Goal: Task Accomplishment & Management: Manage account settings

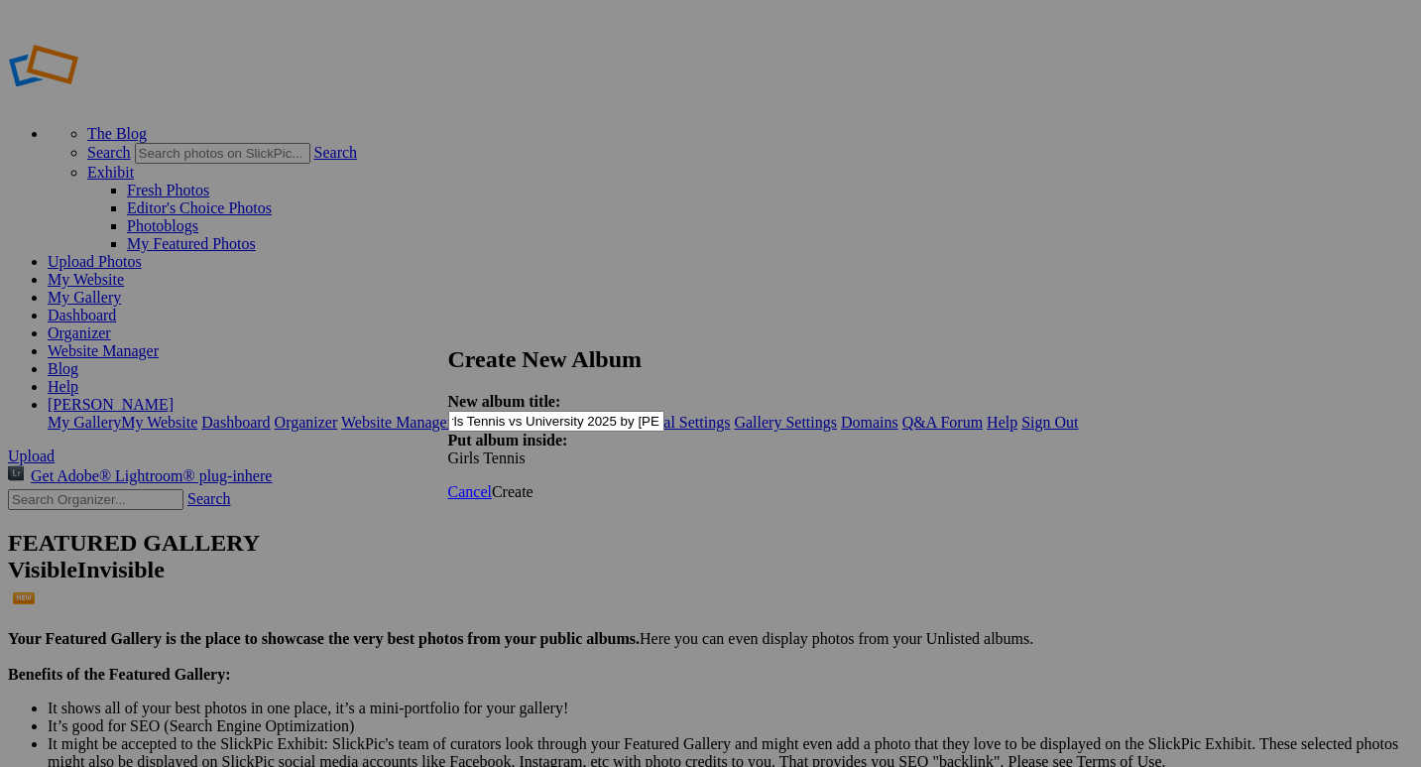
scroll to position [0, 61]
type input "Varsity Girls Tennis vs University 2025 by [PERSON_NAME]"
click at [534, 483] on span "Create" at bounding box center [513, 491] width 42 height 17
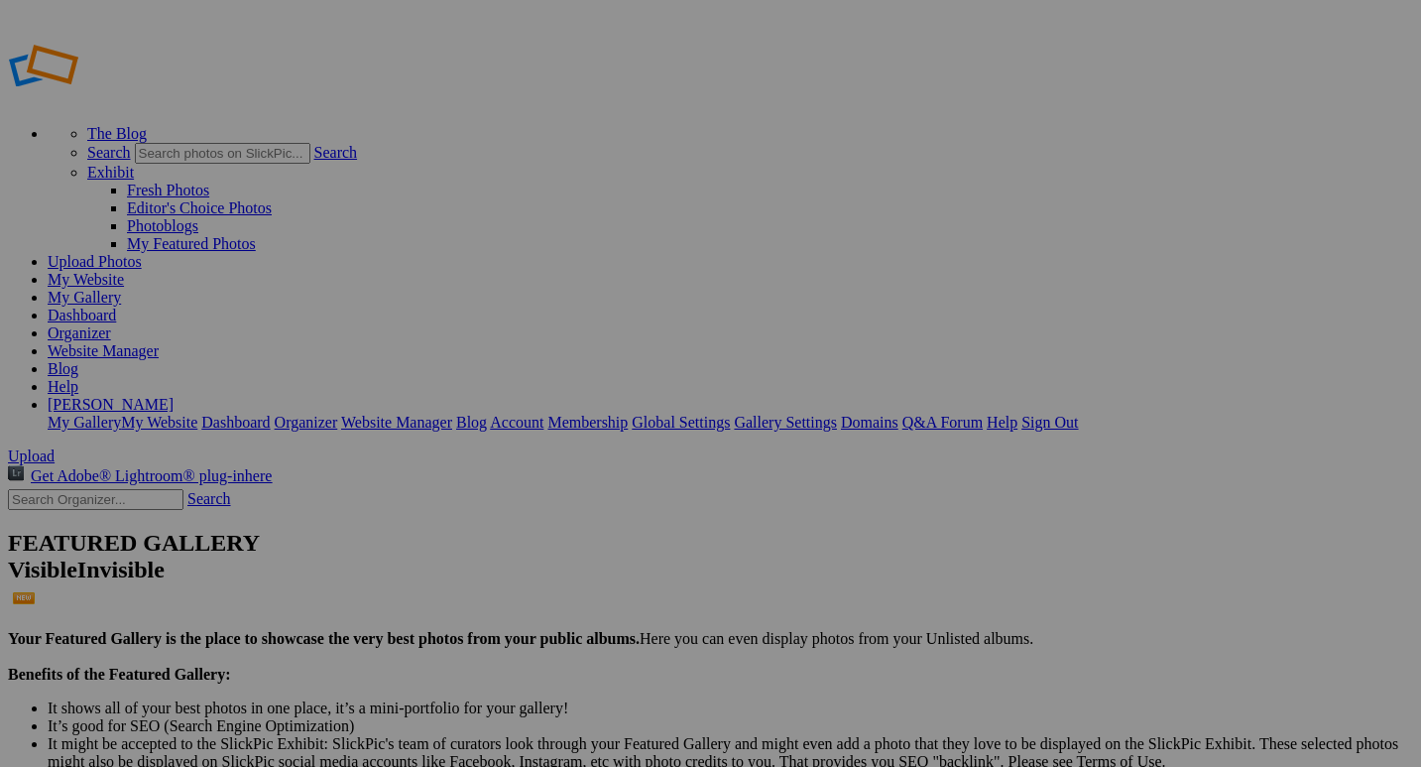
drag, startPoint x: 158, startPoint y: 454, endPoint x: 149, endPoint y: 505, distance: 51.4
drag, startPoint x: 154, startPoint y: 452, endPoint x: 143, endPoint y: 505, distance: 53.7
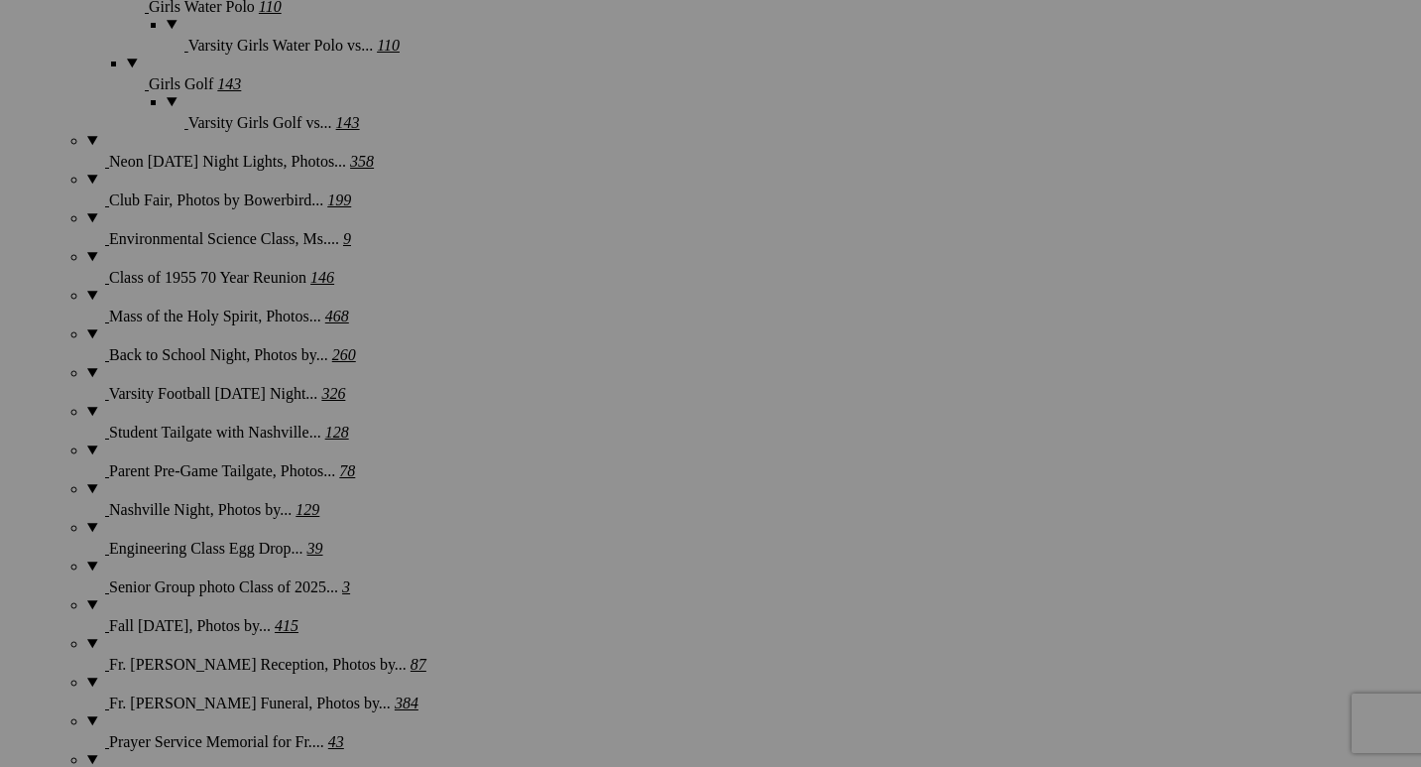
scroll to position [2553, 0]
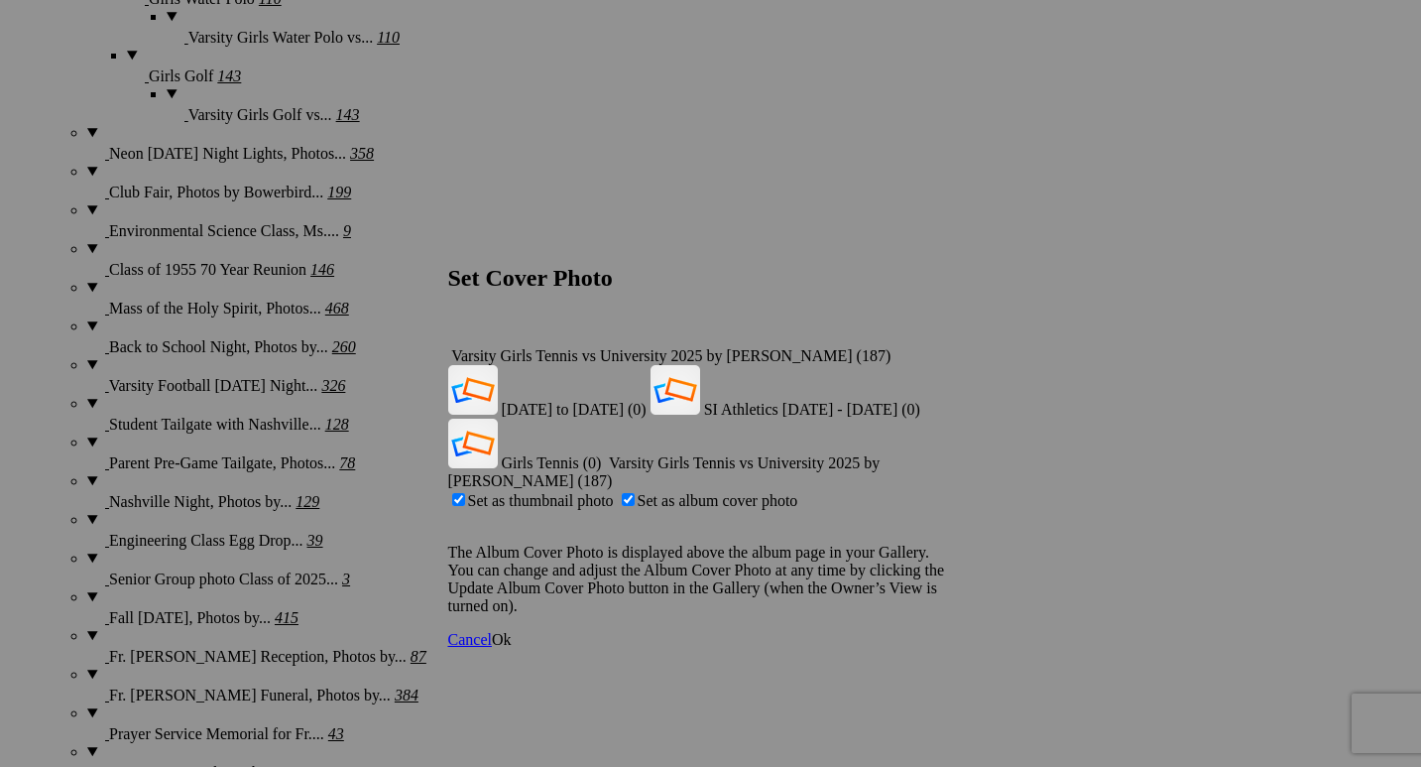
click at [935, 347] on div "Varsity Girls Tennis vs University 2025 by [PERSON_NAME] (187)" at bounding box center [711, 356] width 526 height 18
click at [602, 454] on span "Girls Tennis (0)" at bounding box center [552, 462] width 100 height 17
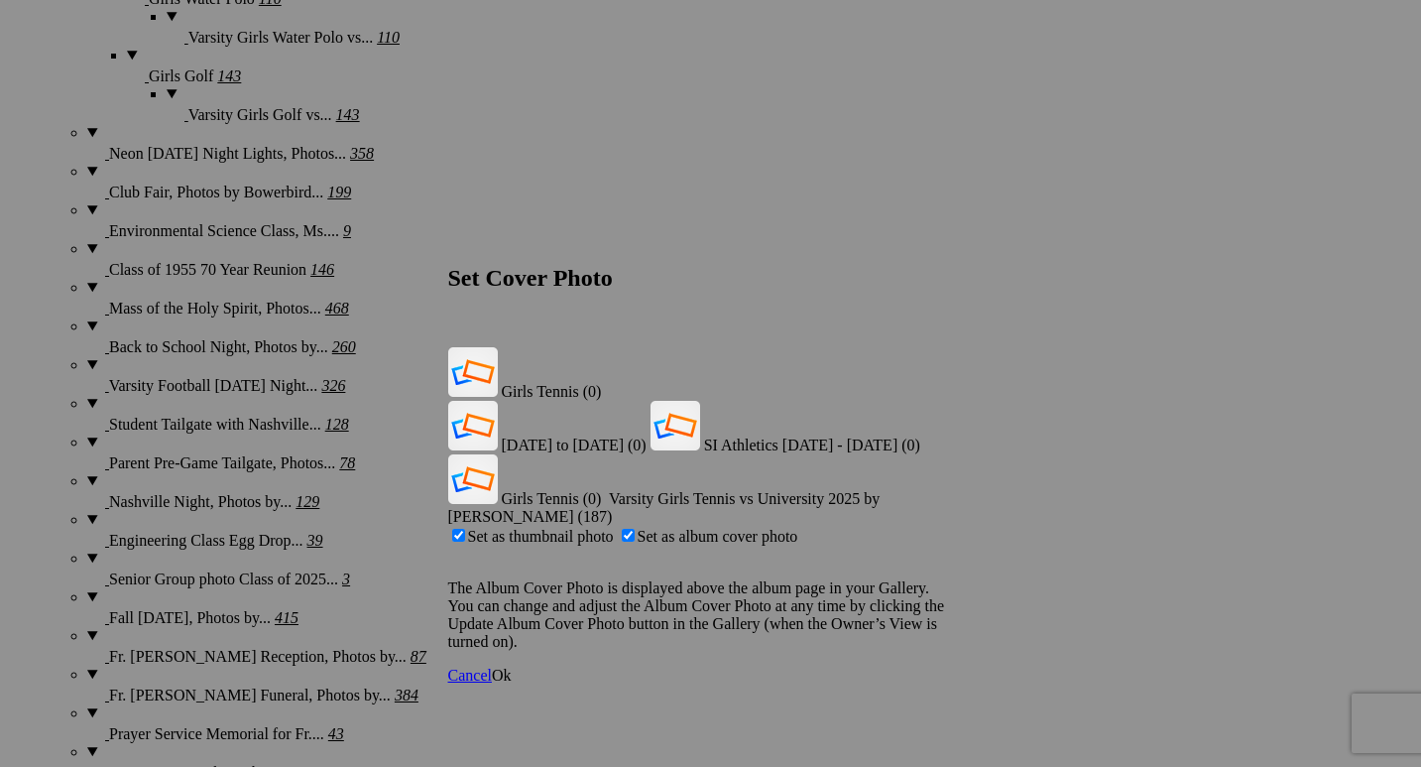
click at [512, 667] on span "Ok" at bounding box center [502, 675] width 20 height 17
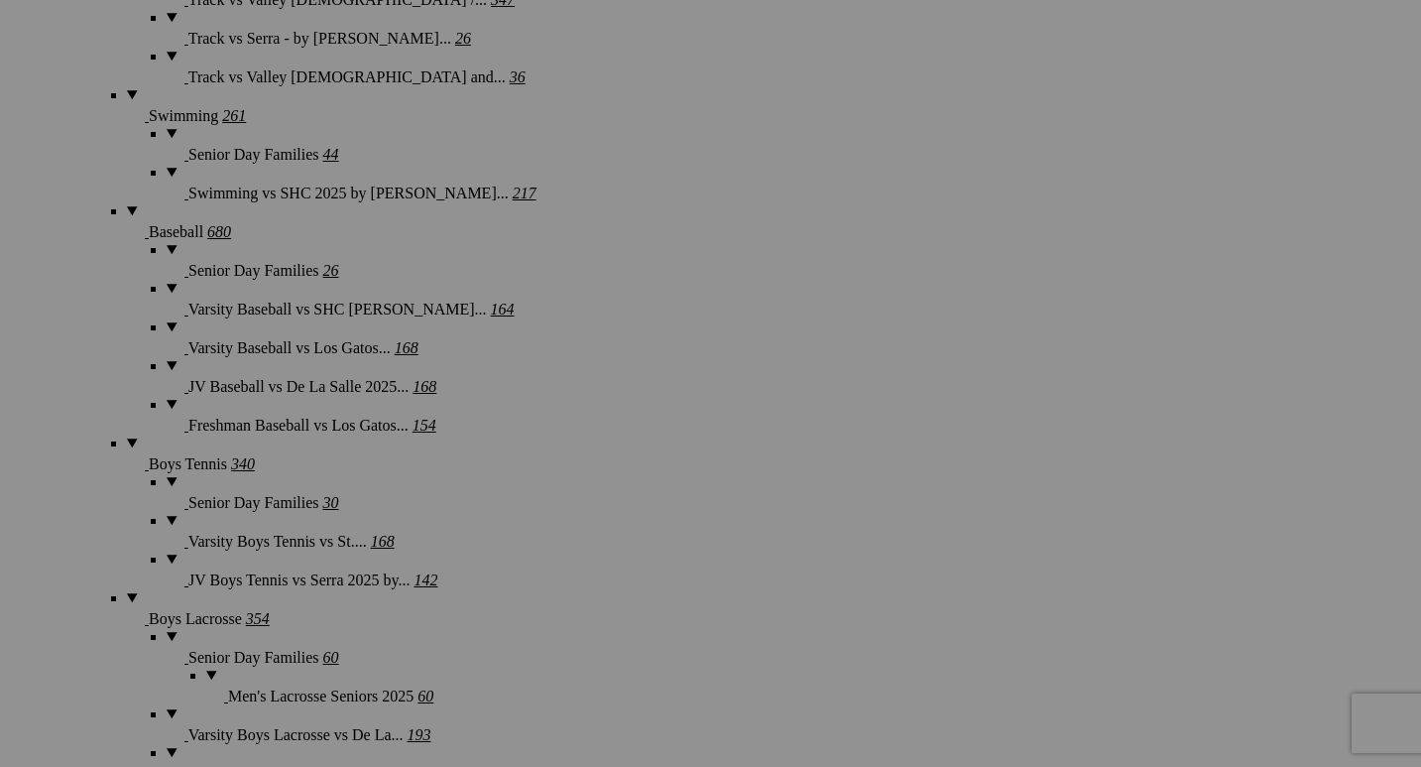
scroll to position [4397, 0]
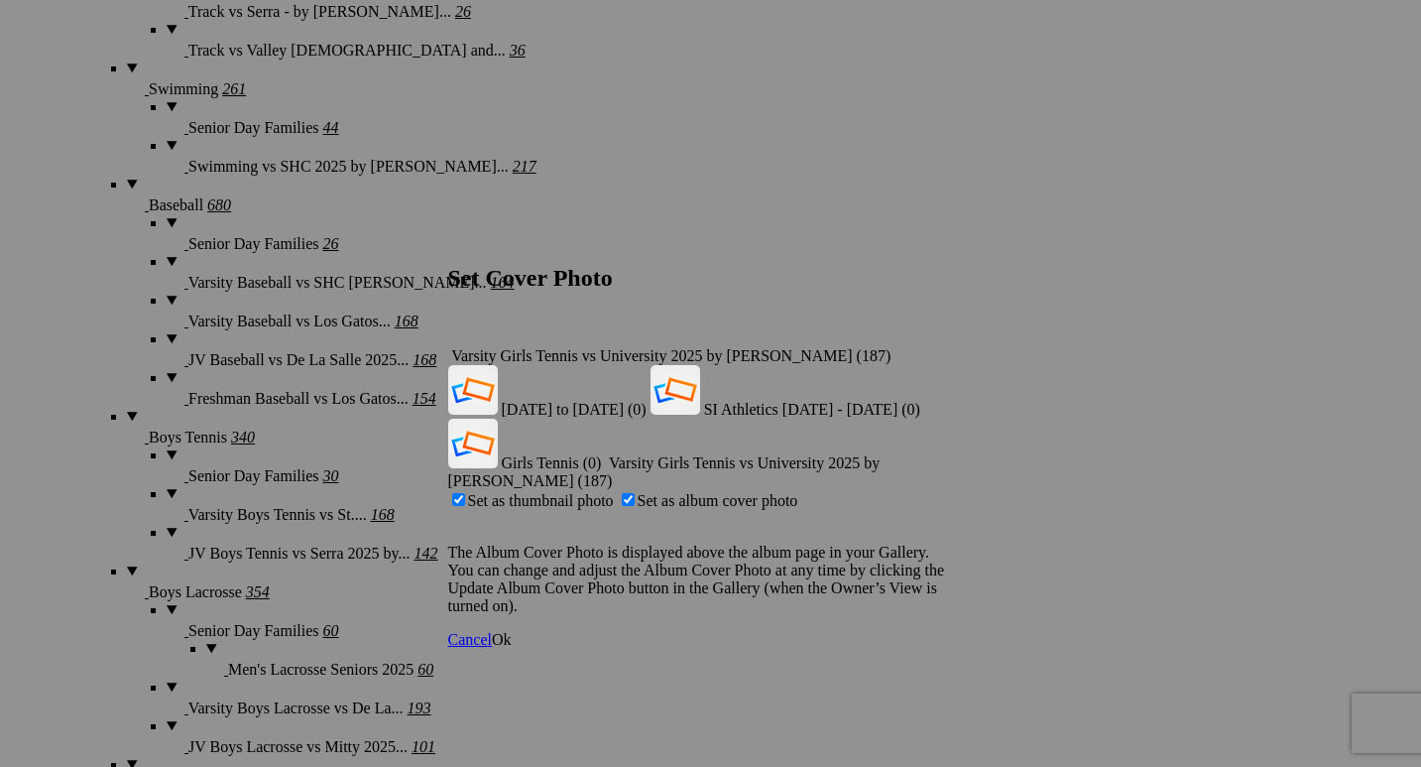
click at [939, 347] on div "Varsity Girls Tennis vs University 2025 by [PERSON_NAME] (187)" at bounding box center [711, 356] width 526 height 18
click at [602, 454] on span "Girls Tennis (0)" at bounding box center [552, 462] width 100 height 17
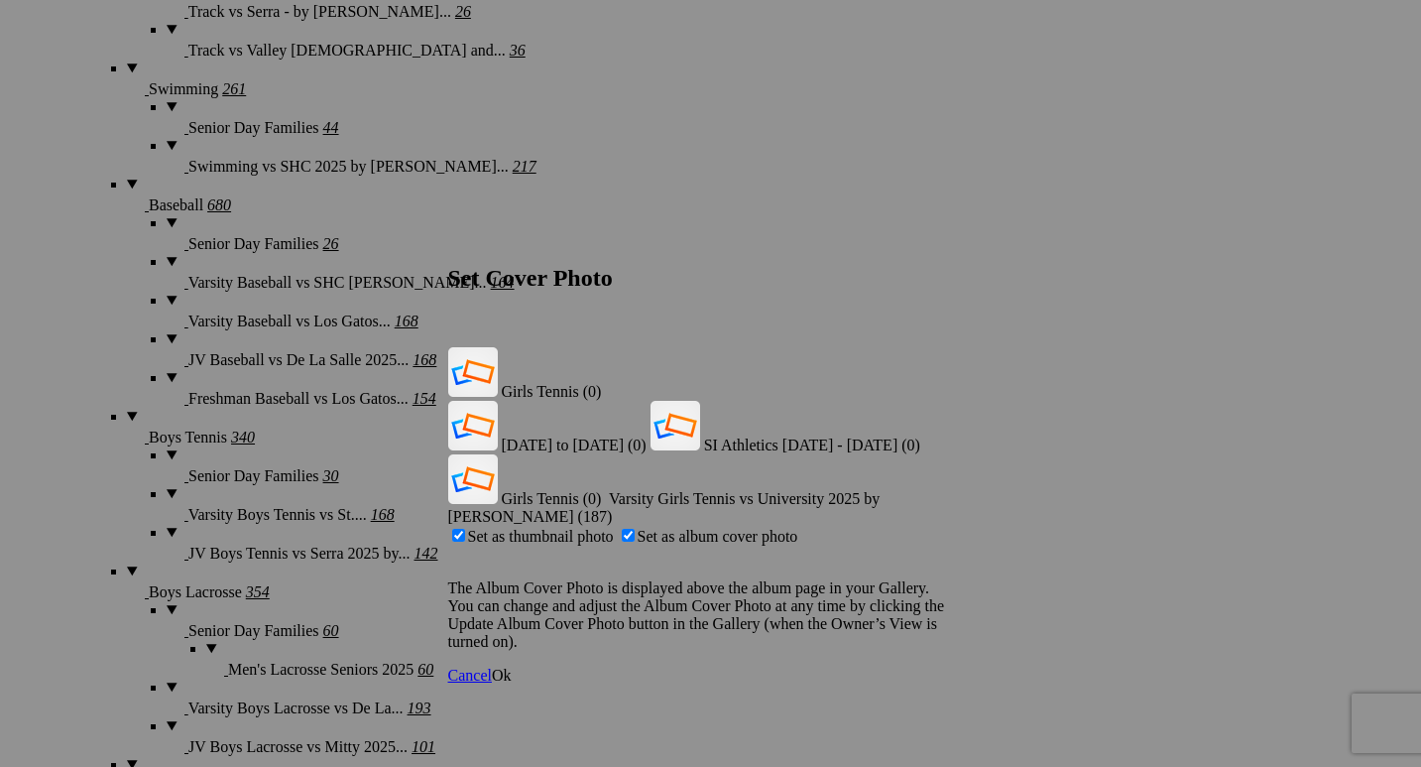
click at [512, 667] on span "Ok" at bounding box center [502, 675] width 20 height 17
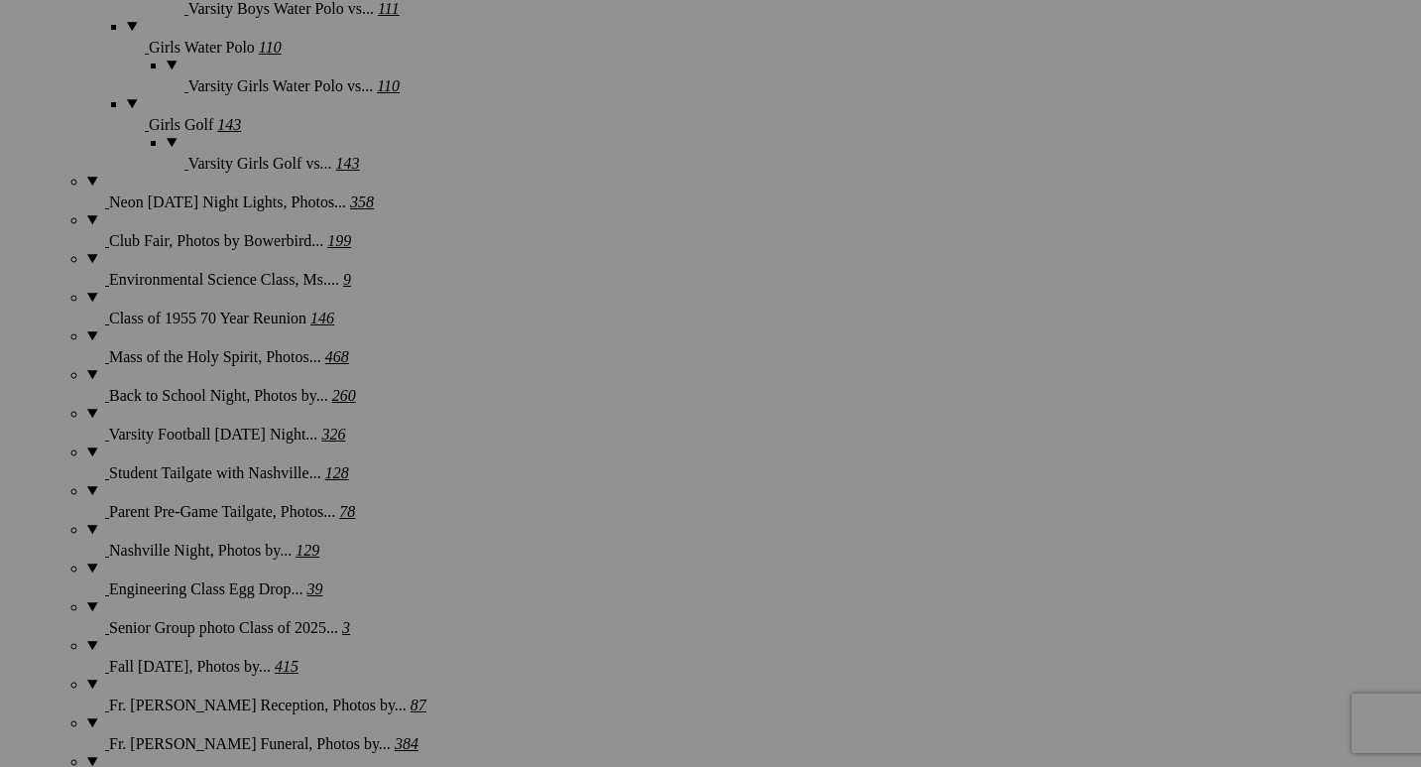
scroll to position [2506, 0]
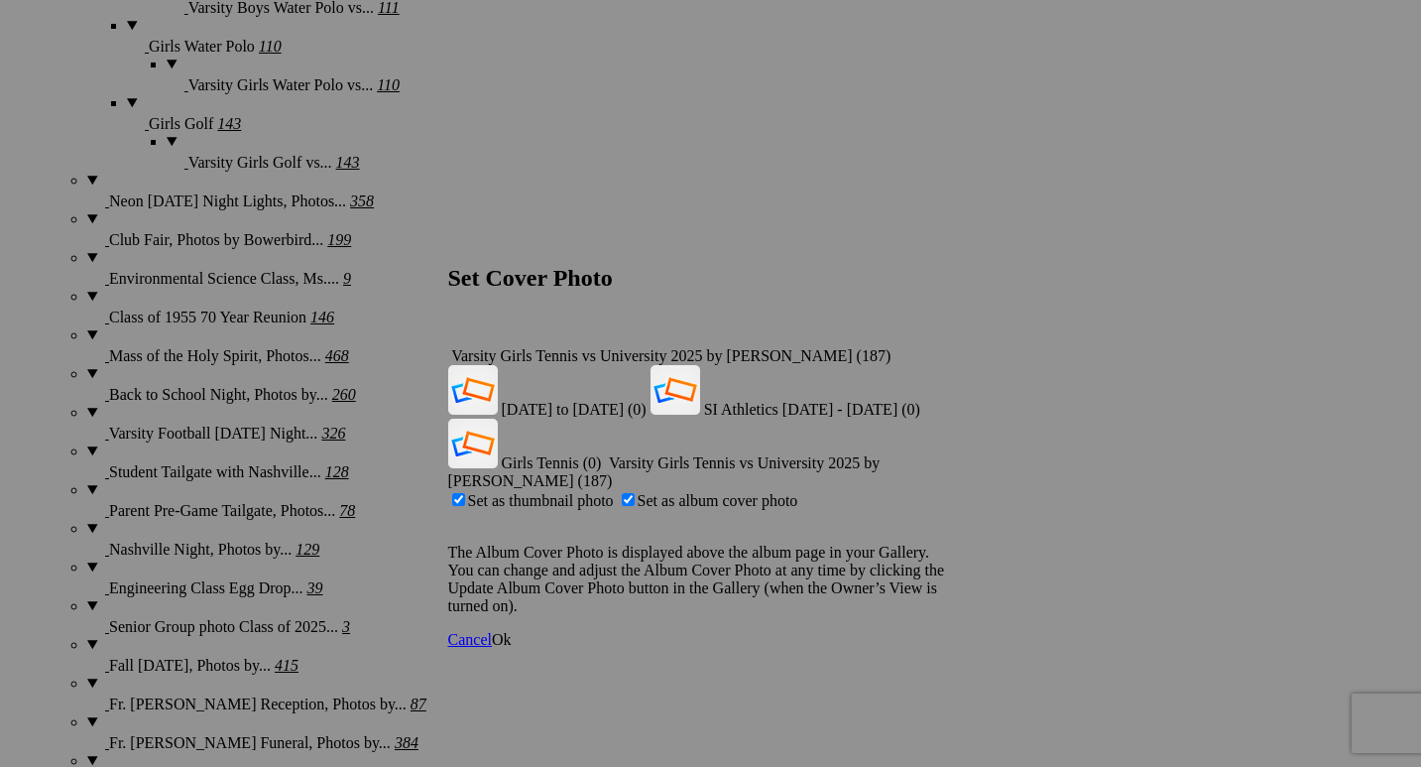
click at [942, 347] on div "Varsity Girls Tennis vs University 2025 by [PERSON_NAME] (187)" at bounding box center [711, 356] width 526 height 18
click at [602, 454] on span "Girls Tennis (0)" at bounding box center [552, 462] width 100 height 17
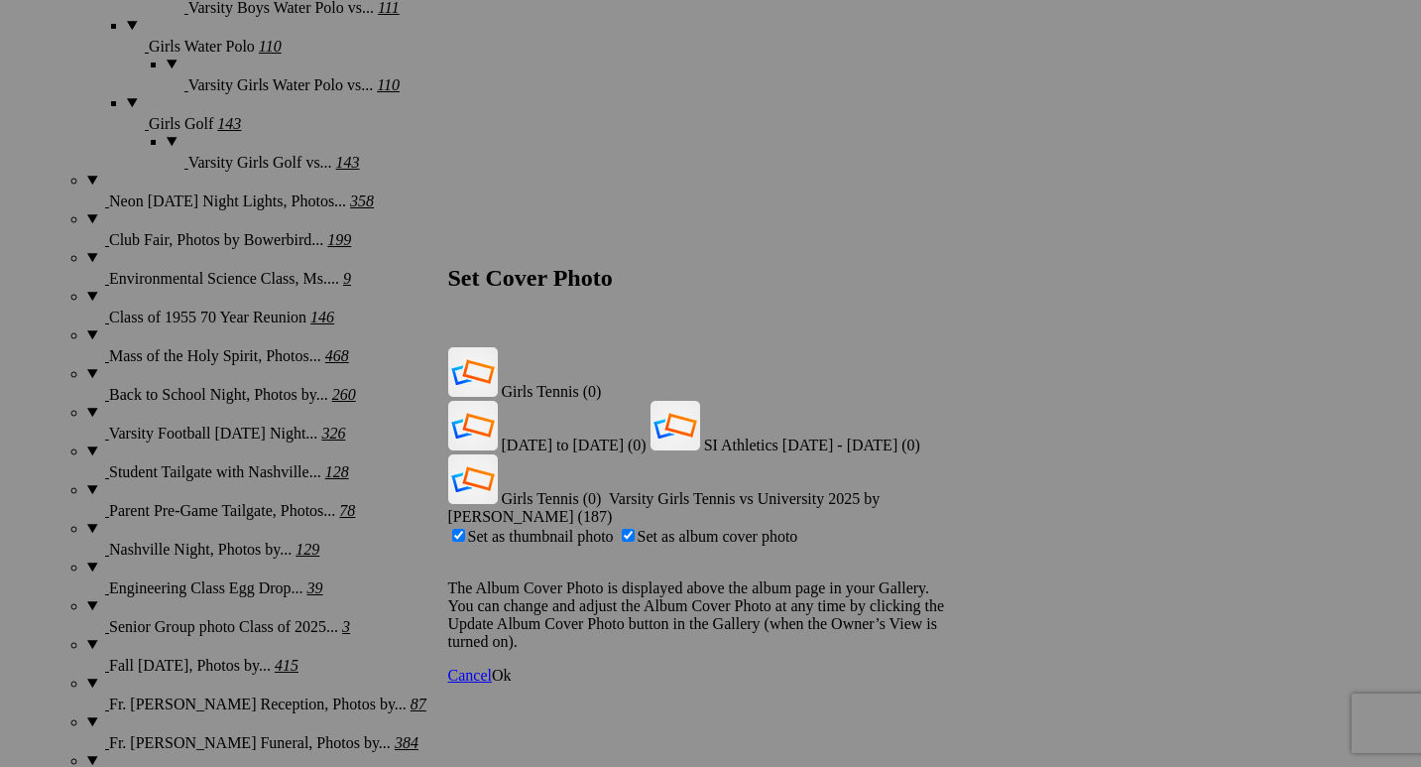
click at [512, 667] on span "Ok" at bounding box center [502, 675] width 20 height 17
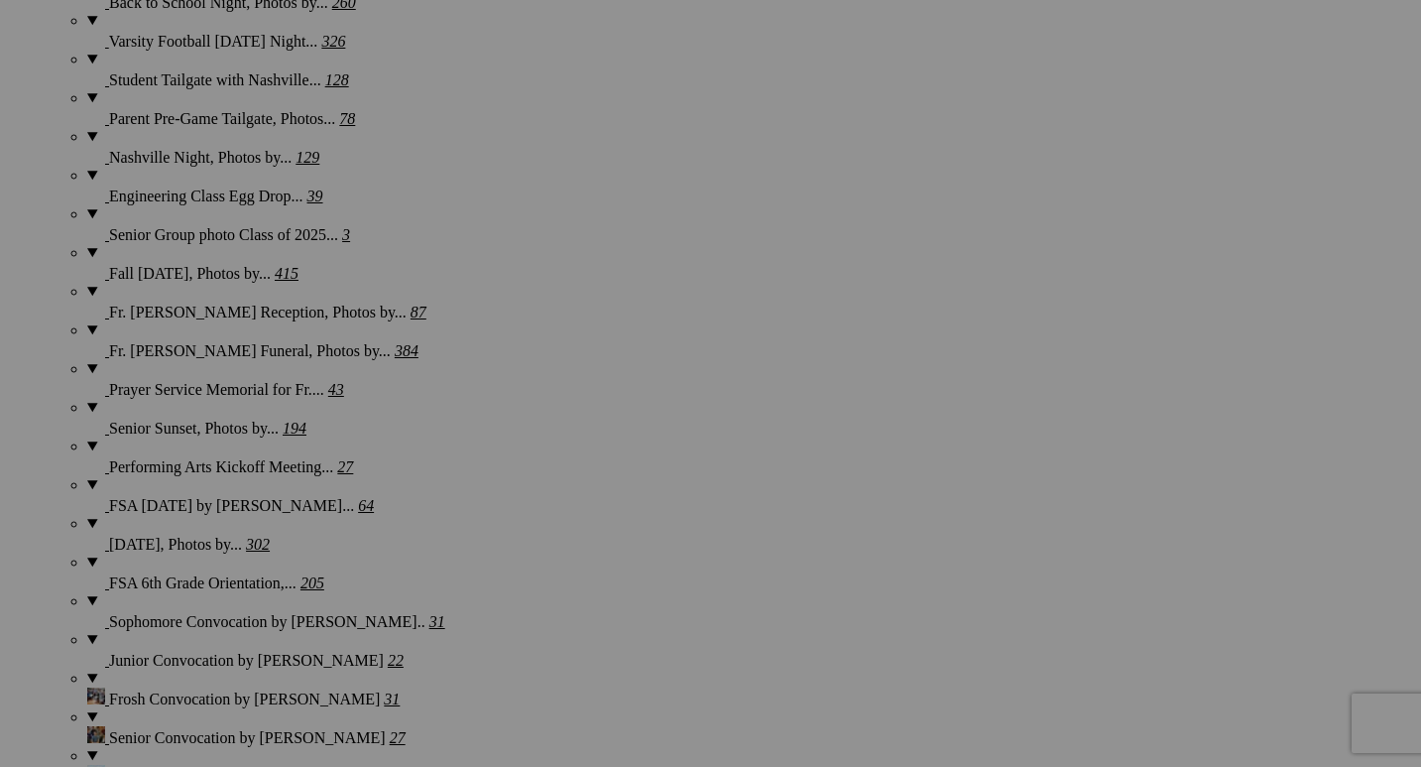
scroll to position [2901, 0]
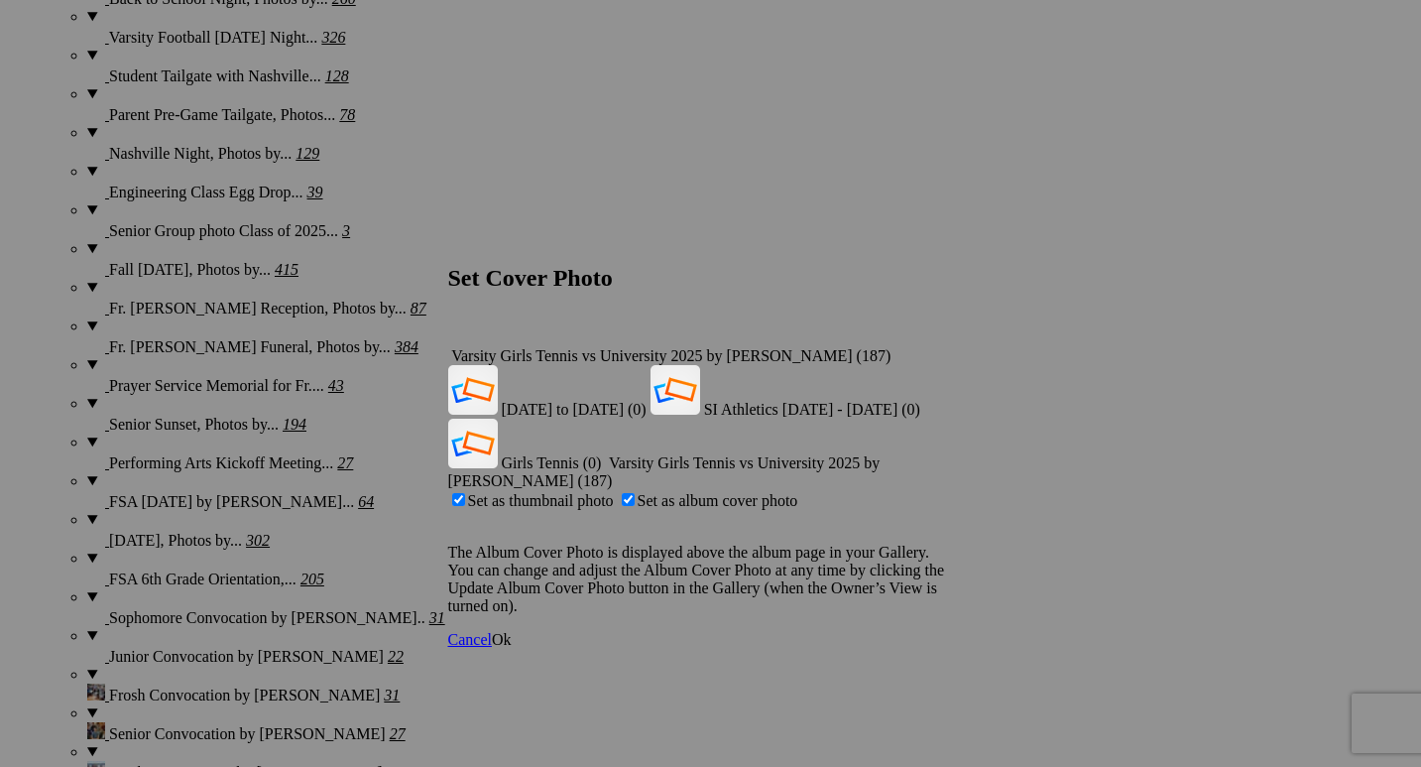
click at [940, 347] on div "Varsity Girls Tennis vs University 2025 by [PERSON_NAME] (187)" at bounding box center [711, 356] width 526 height 18
click at [602, 454] on span "Girls Tennis (0)" at bounding box center [552, 462] width 100 height 17
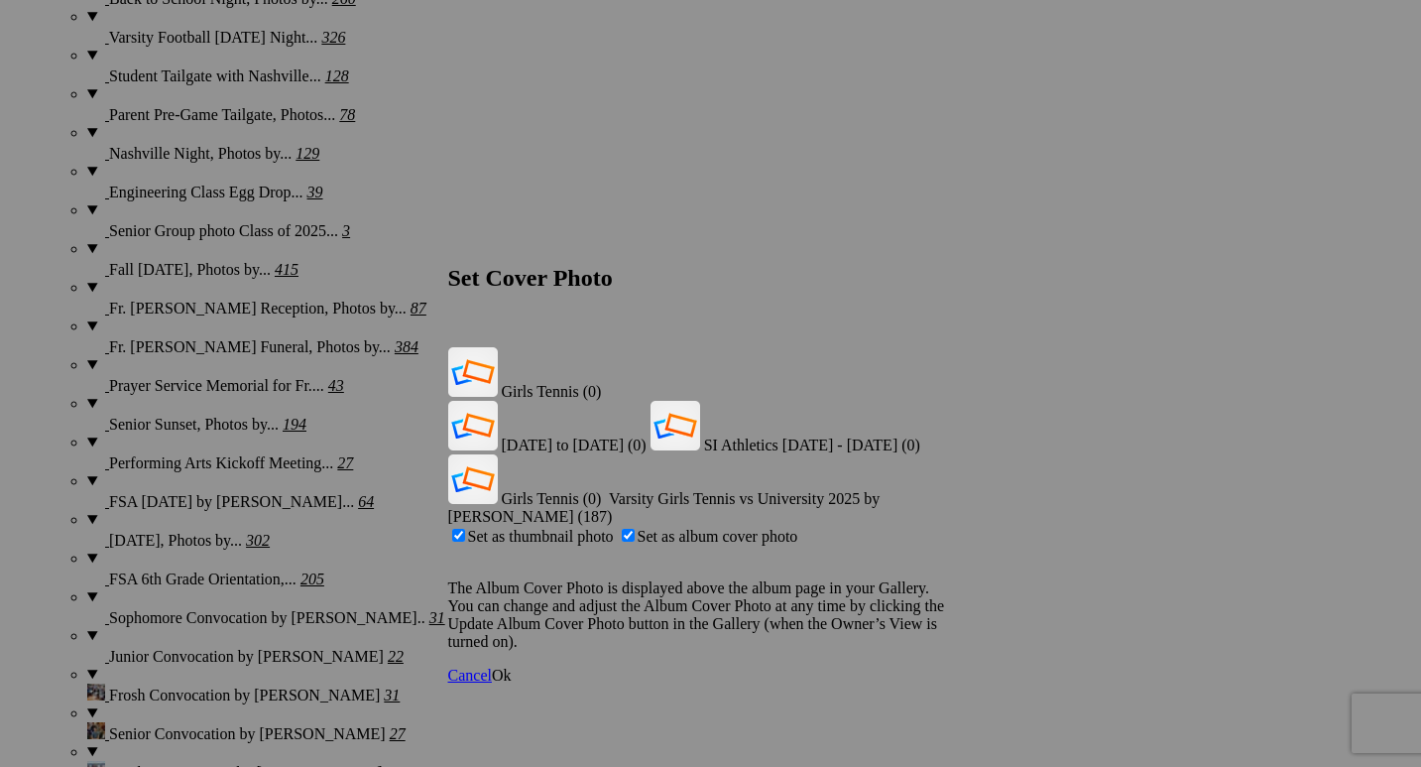
click at [512, 667] on span "Ok" at bounding box center [502, 675] width 20 height 17
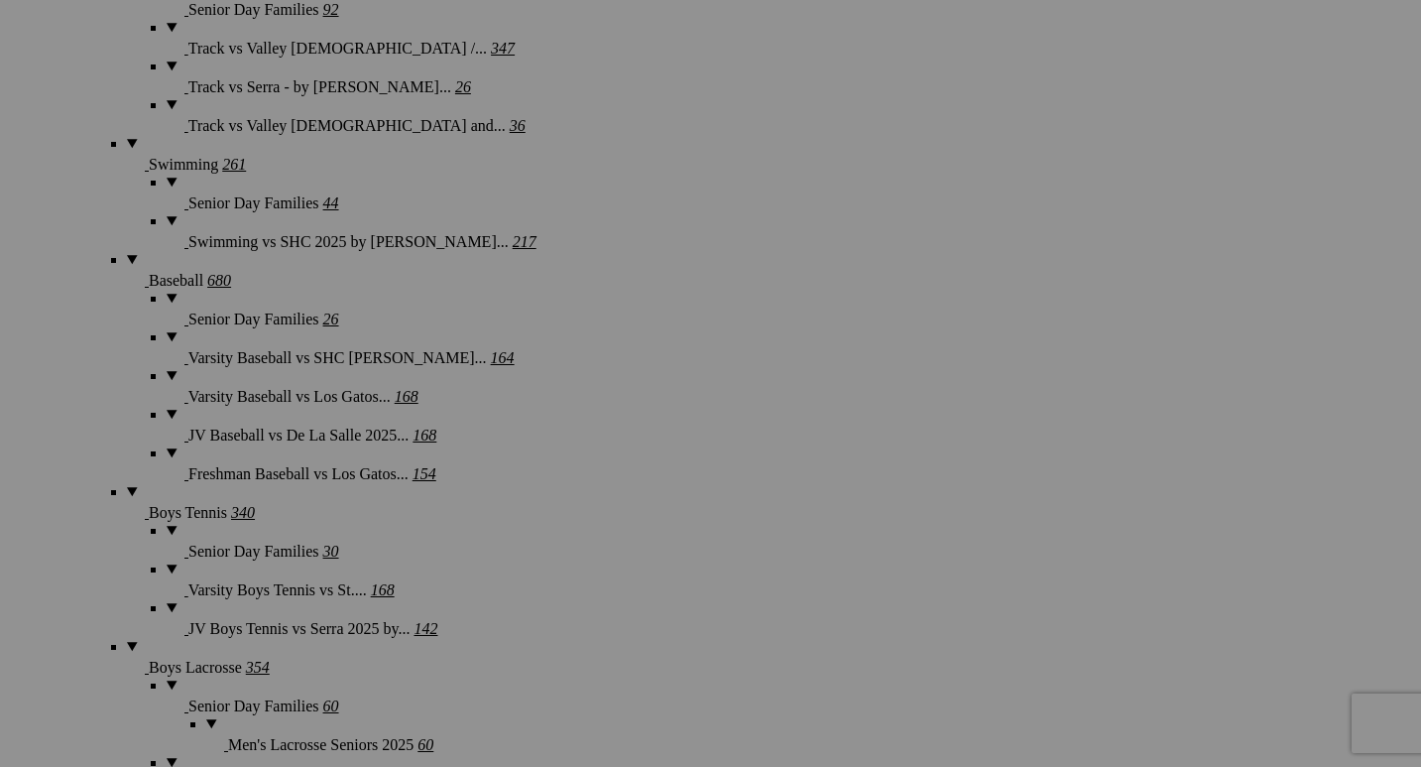
scroll to position [4323, 0]
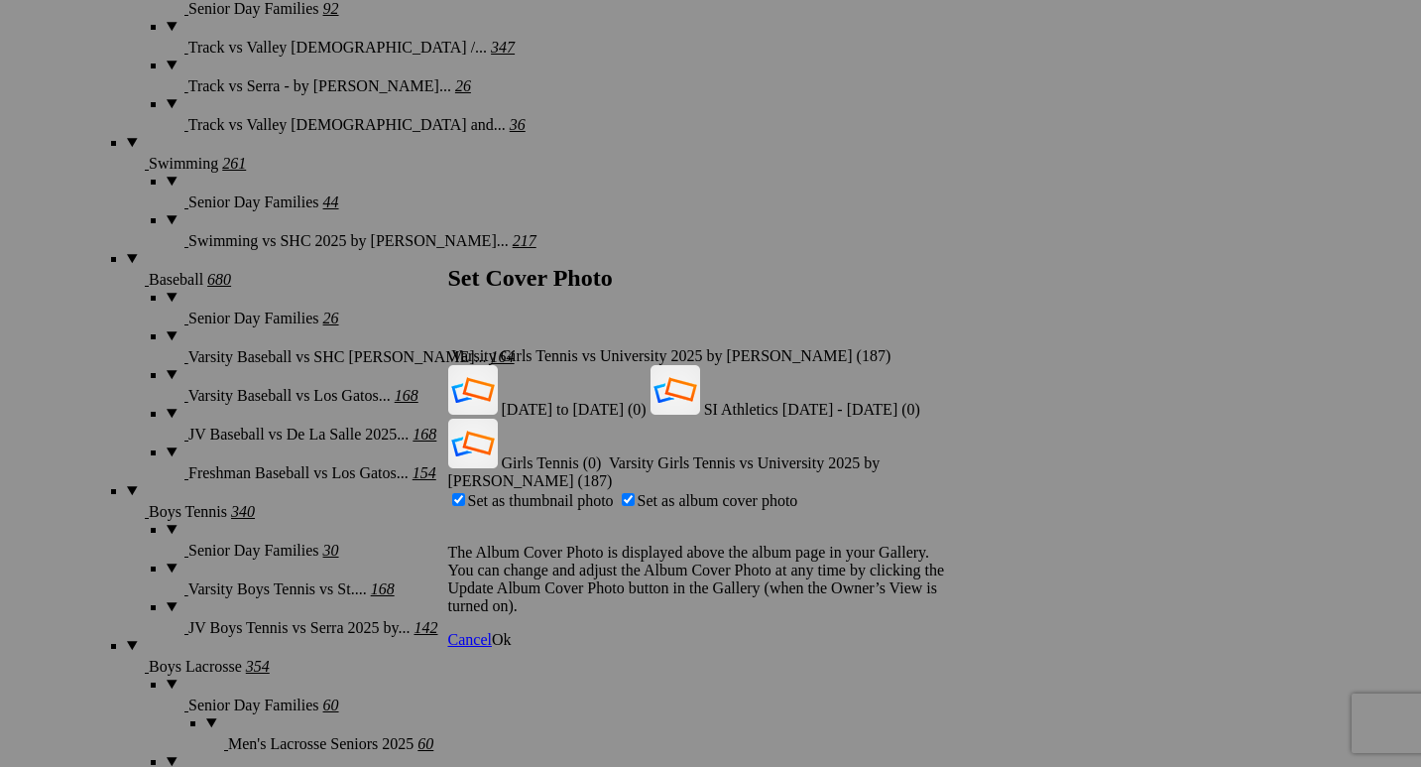
click at [944, 347] on div "Varsity Girls Tennis vs University 2025 by [PERSON_NAME] (187)" at bounding box center [711, 356] width 526 height 18
click at [602, 454] on span "Girls Tennis (0)" at bounding box center [552, 462] width 100 height 17
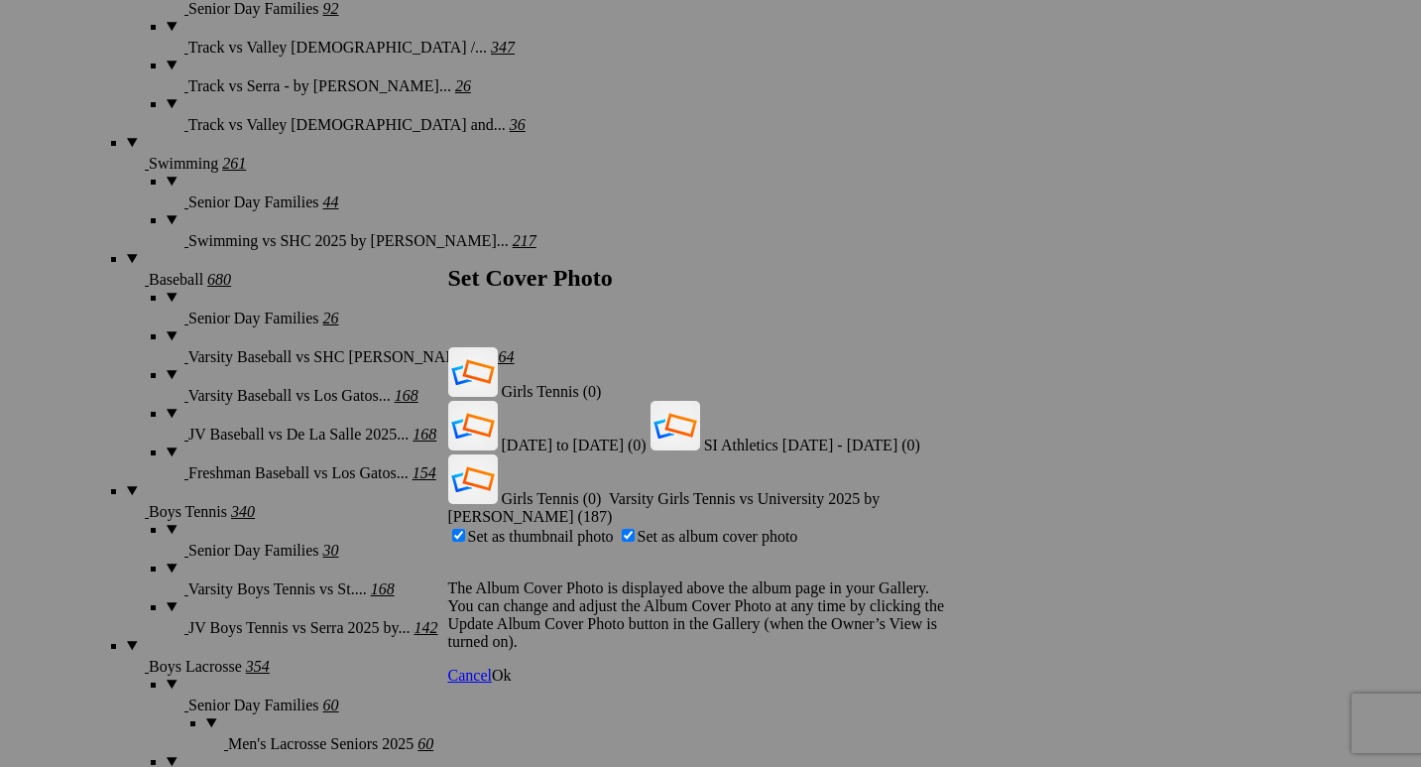
click at [512, 667] on span "Ok" at bounding box center [502, 675] width 20 height 17
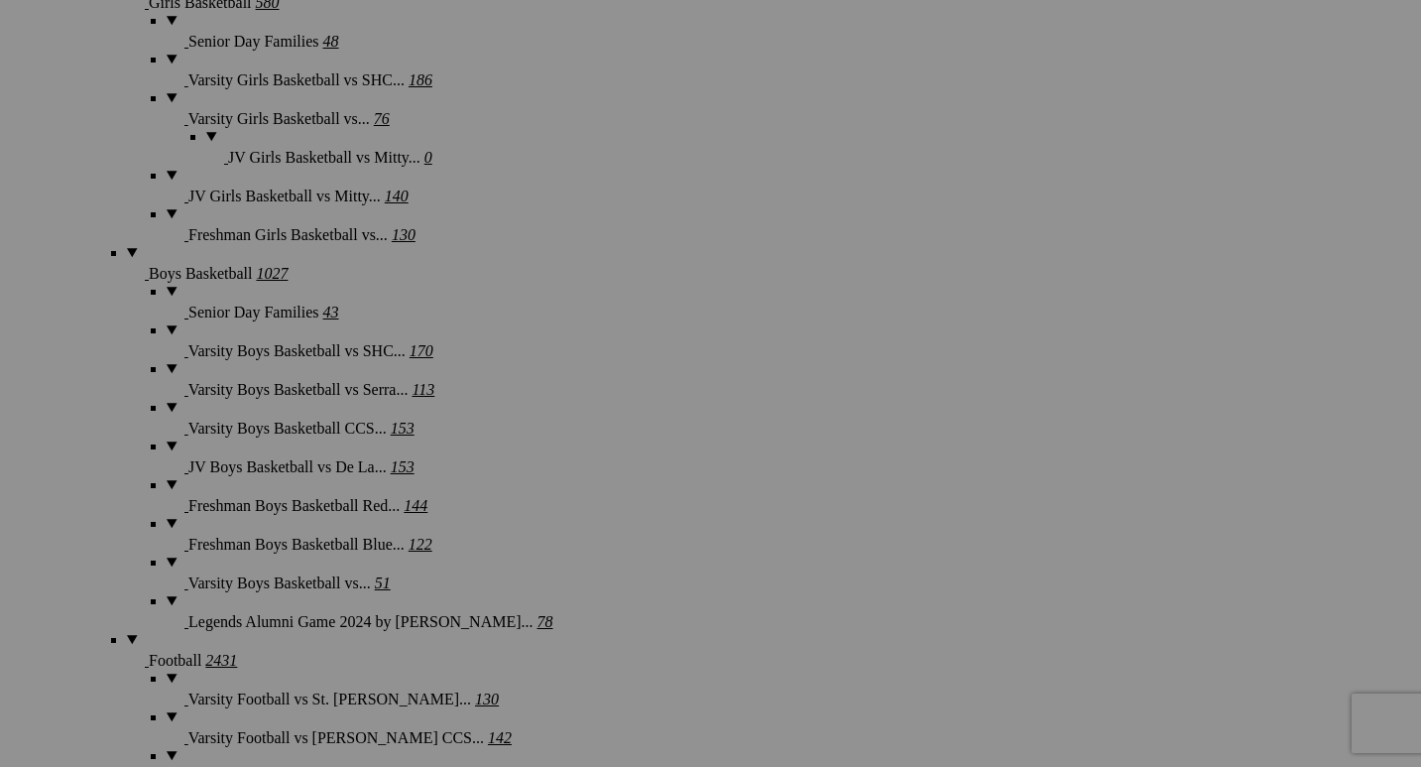
scroll to position [6458, 0]
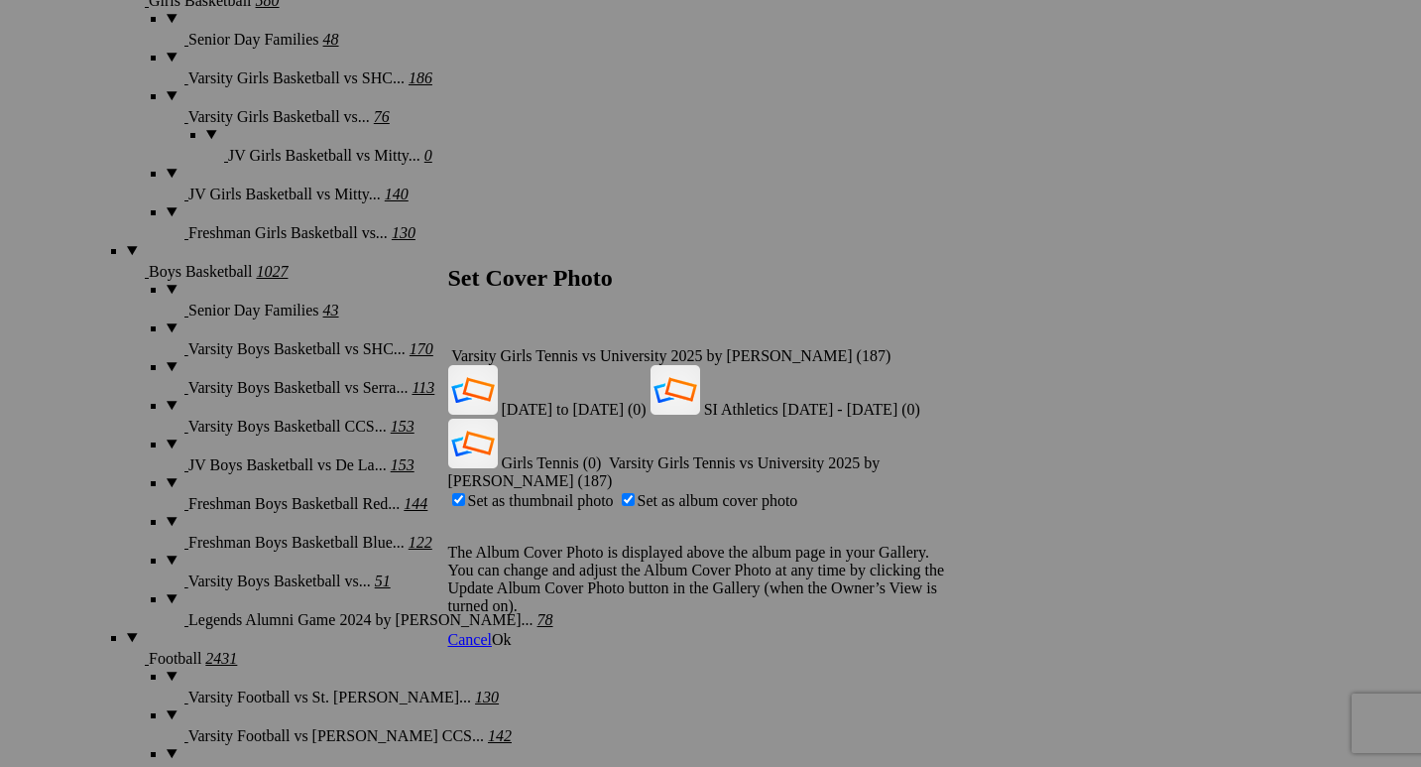
click at [512, 631] on span "Ok" at bounding box center [502, 639] width 20 height 17
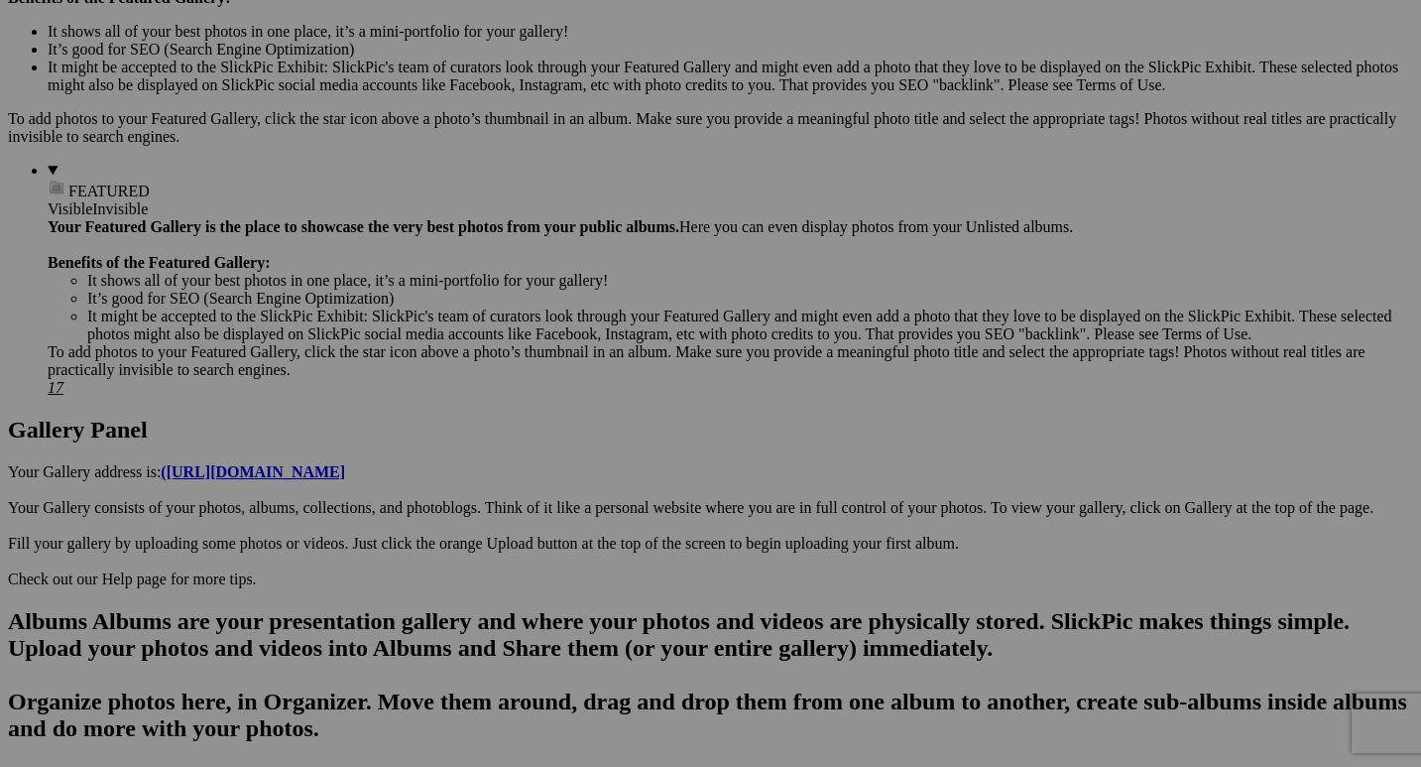
scroll to position [679, 0]
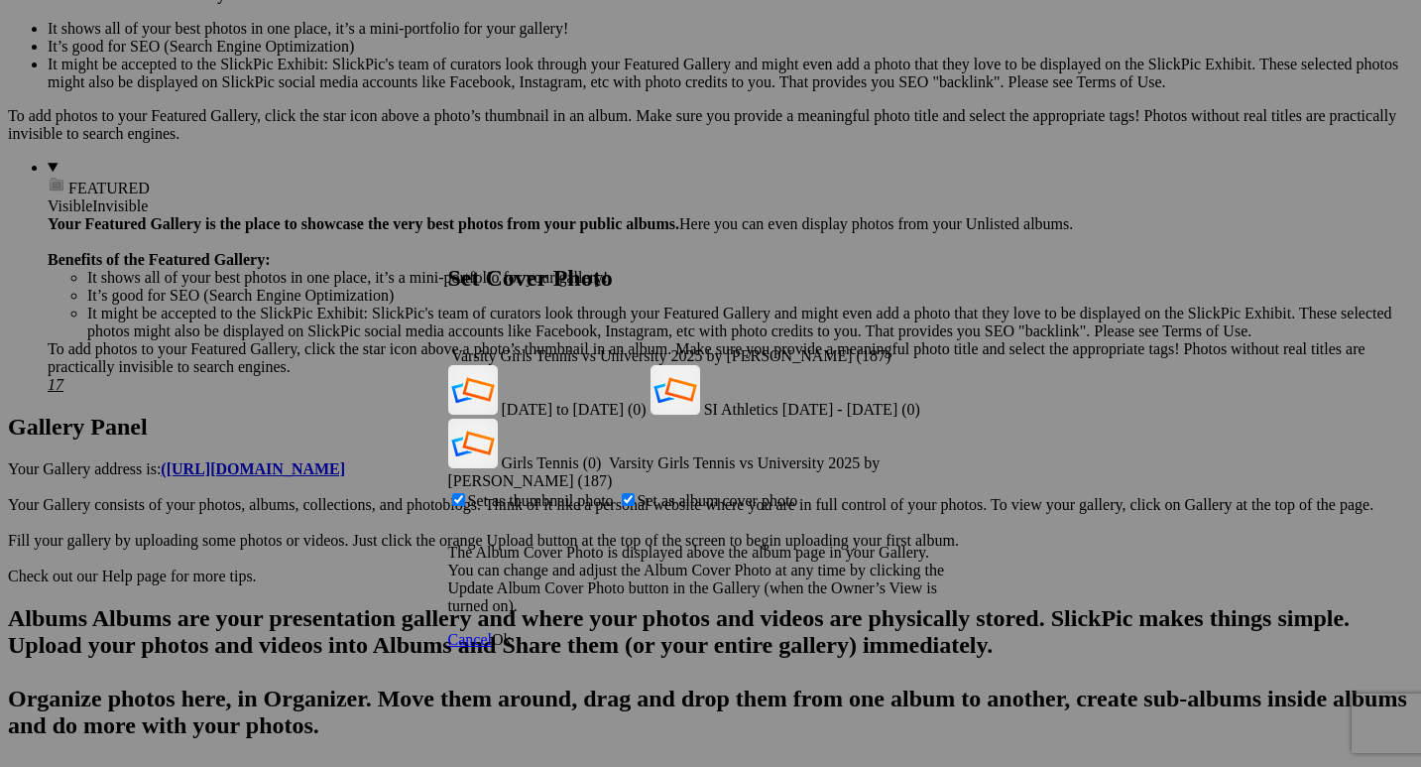
click at [940, 347] on div "Varsity Girls Tennis vs University 2025 by [PERSON_NAME] (187)" at bounding box center [711, 356] width 526 height 18
click at [602, 454] on span "Girls Tennis (0)" at bounding box center [552, 462] width 100 height 17
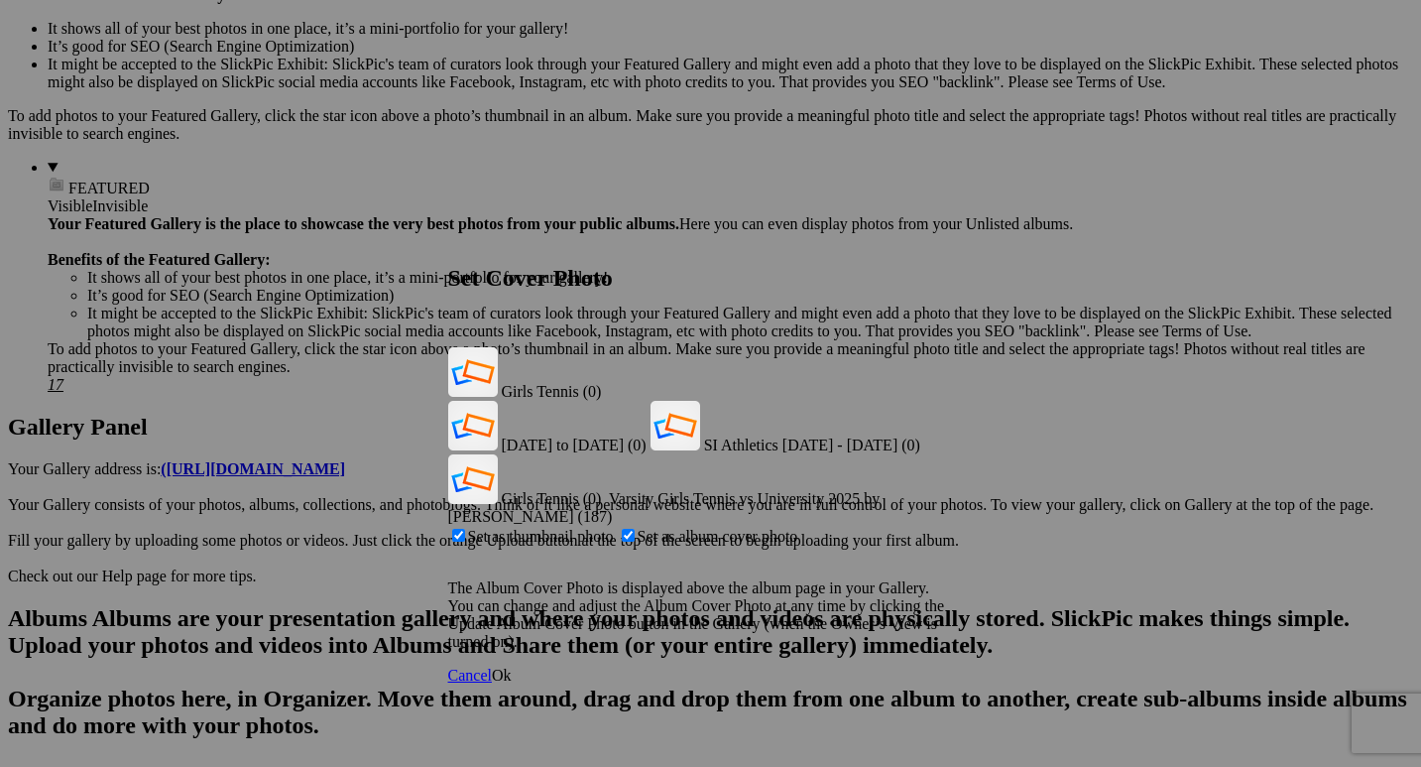
click at [512, 667] on span "Ok" at bounding box center [502, 675] width 20 height 17
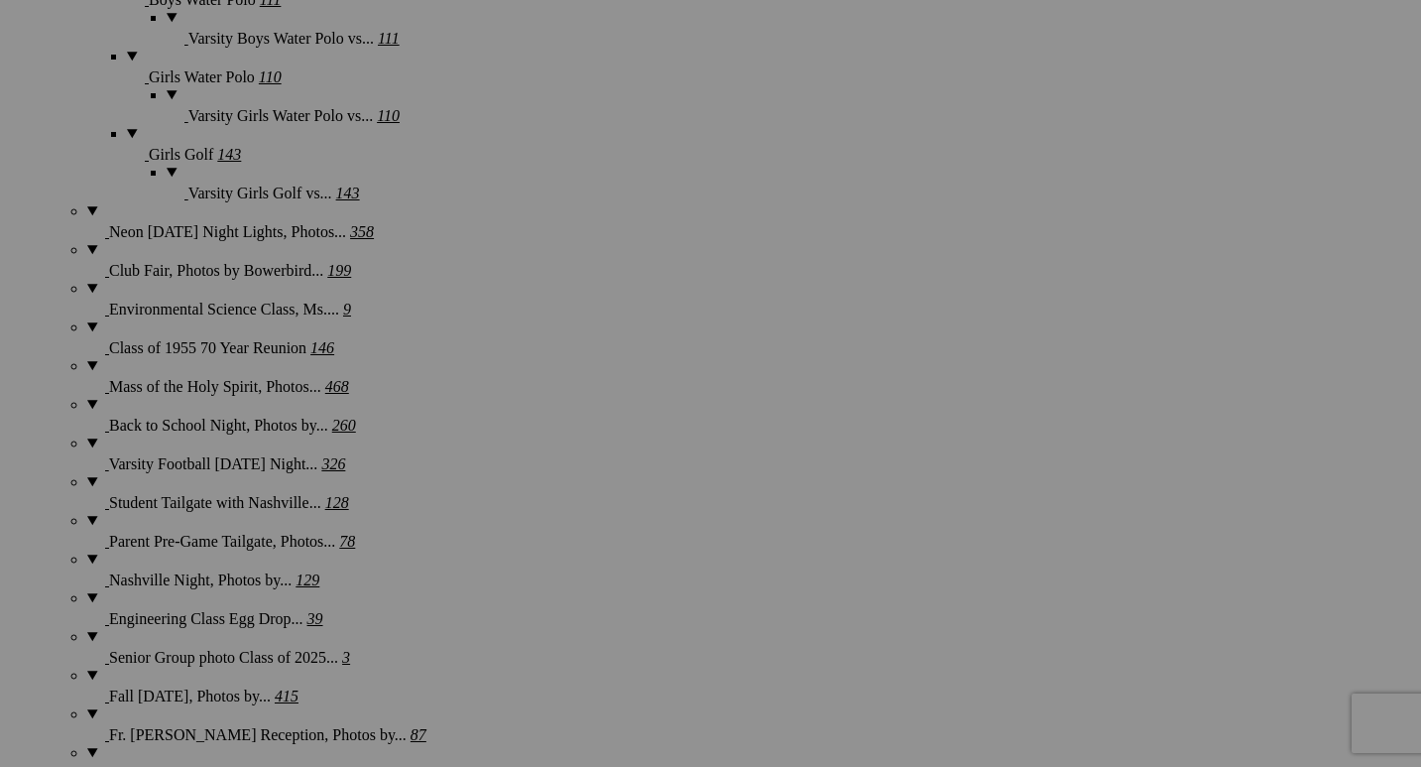
scroll to position [2477, 0]
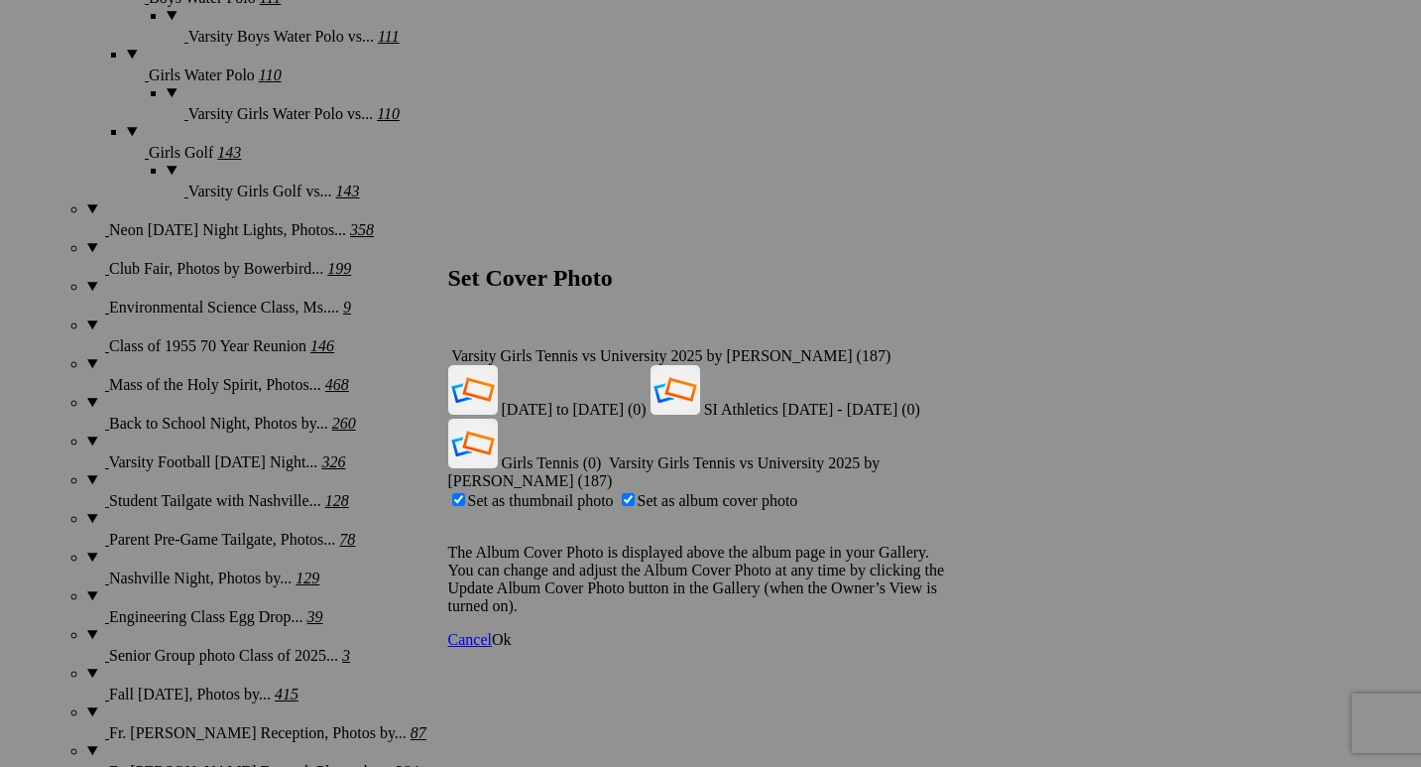
click at [937, 347] on div "Varsity Girls Tennis vs University 2025 by [PERSON_NAME] (187)" at bounding box center [711, 356] width 526 height 18
click at [602, 454] on span "Girls Tennis (0)" at bounding box center [552, 462] width 100 height 17
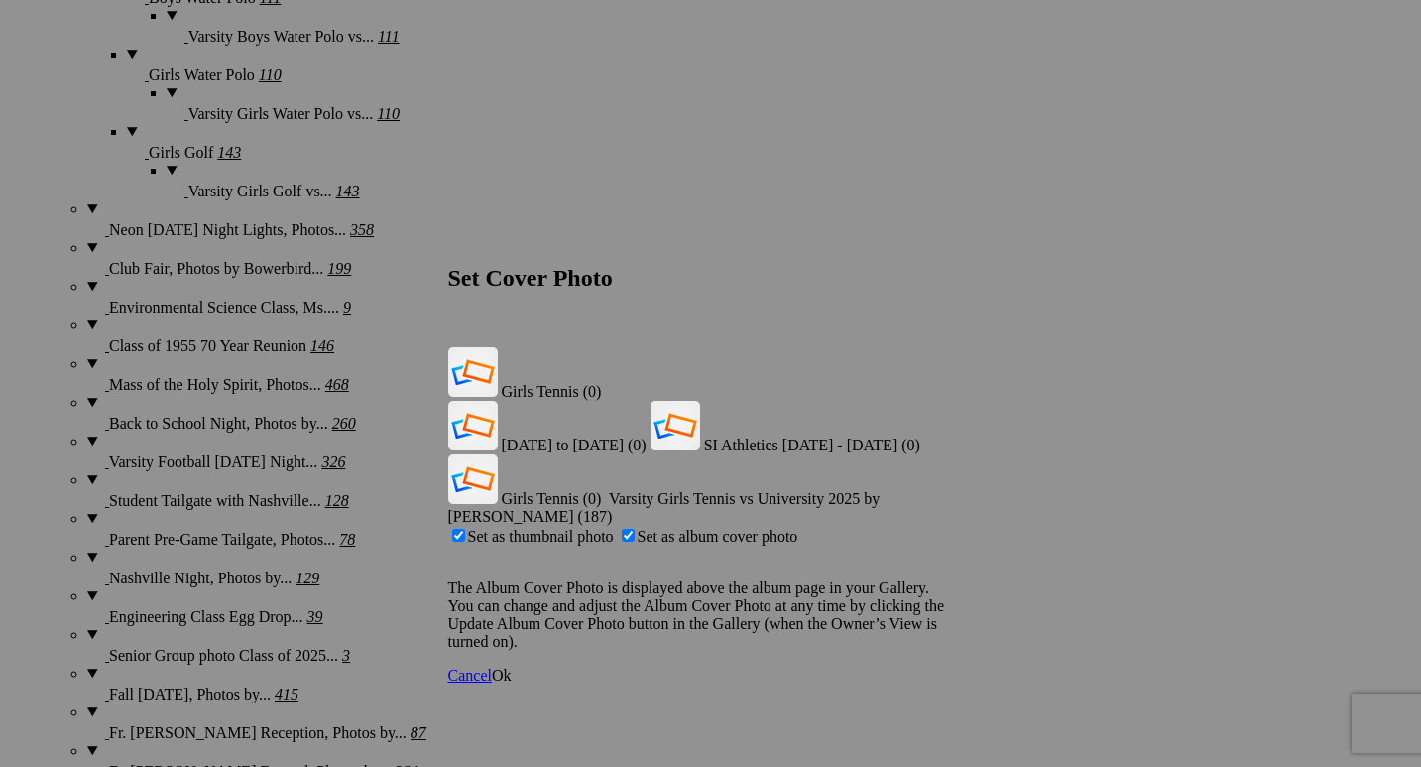
click at [956, 667] on div "Cancel Ok" at bounding box center [711, 676] width 526 height 18
click at [512, 667] on span "Ok" at bounding box center [502, 675] width 20 height 17
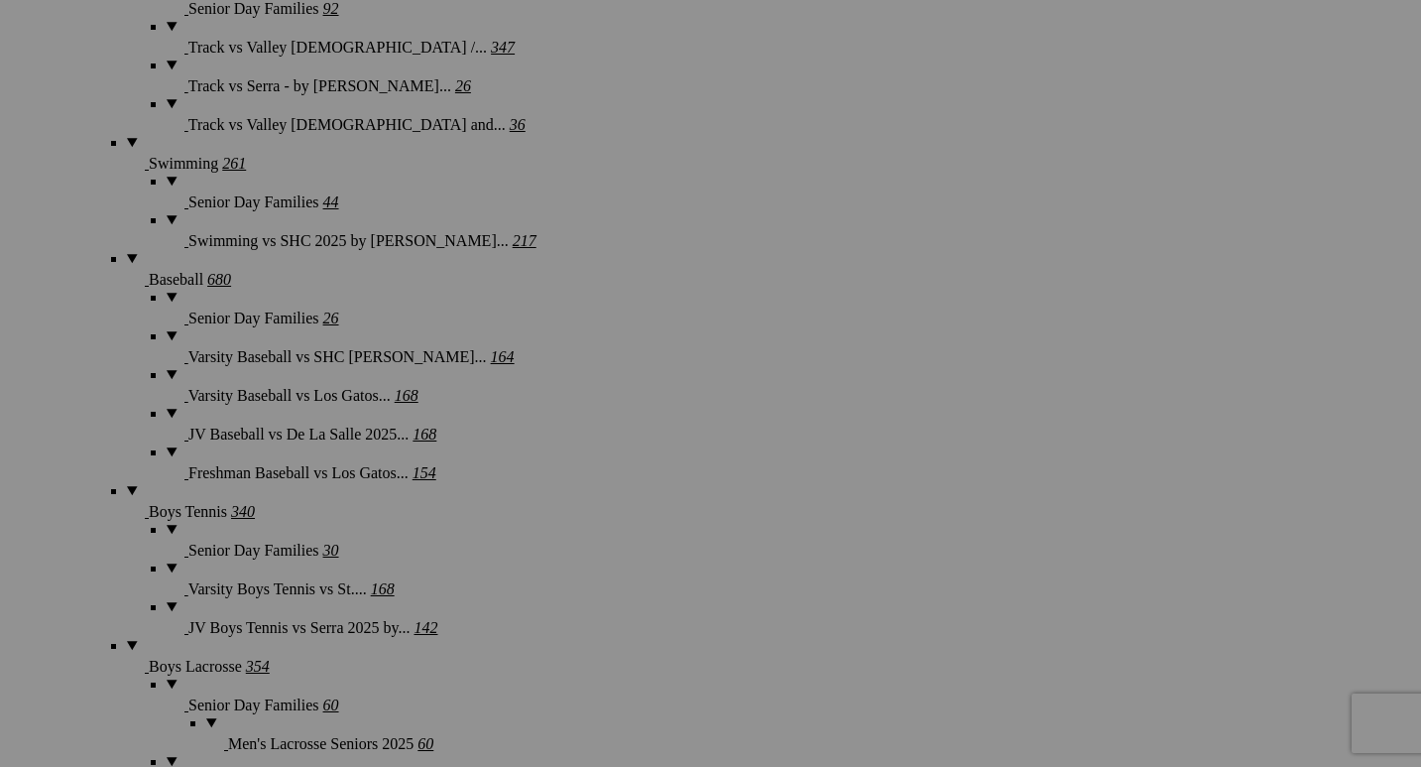
scroll to position [4328, 0]
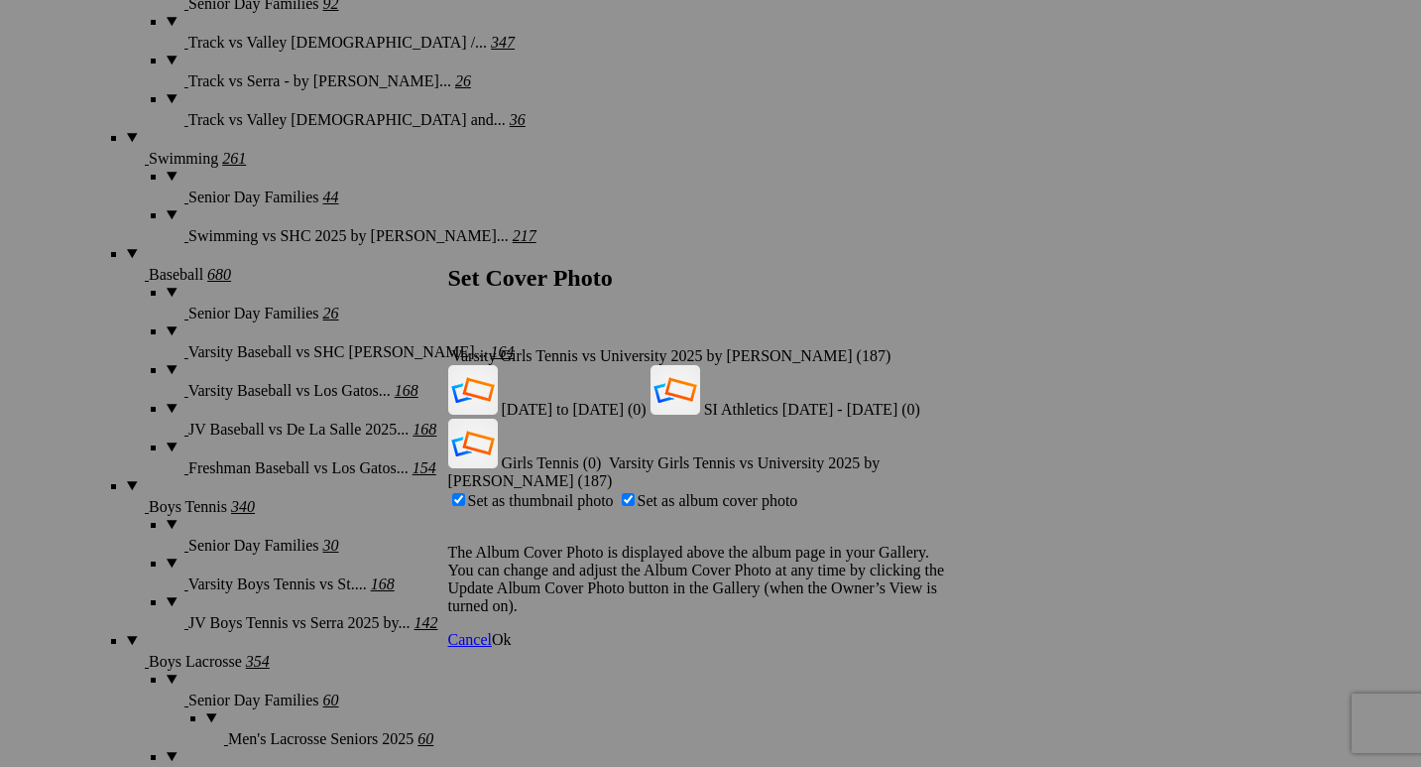
click at [940, 347] on div "Varsity Girls Tennis vs University 2025 by [PERSON_NAME] (187)" at bounding box center [711, 356] width 526 height 18
click at [602, 454] on span "Girls Tennis (0)" at bounding box center [552, 462] width 100 height 17
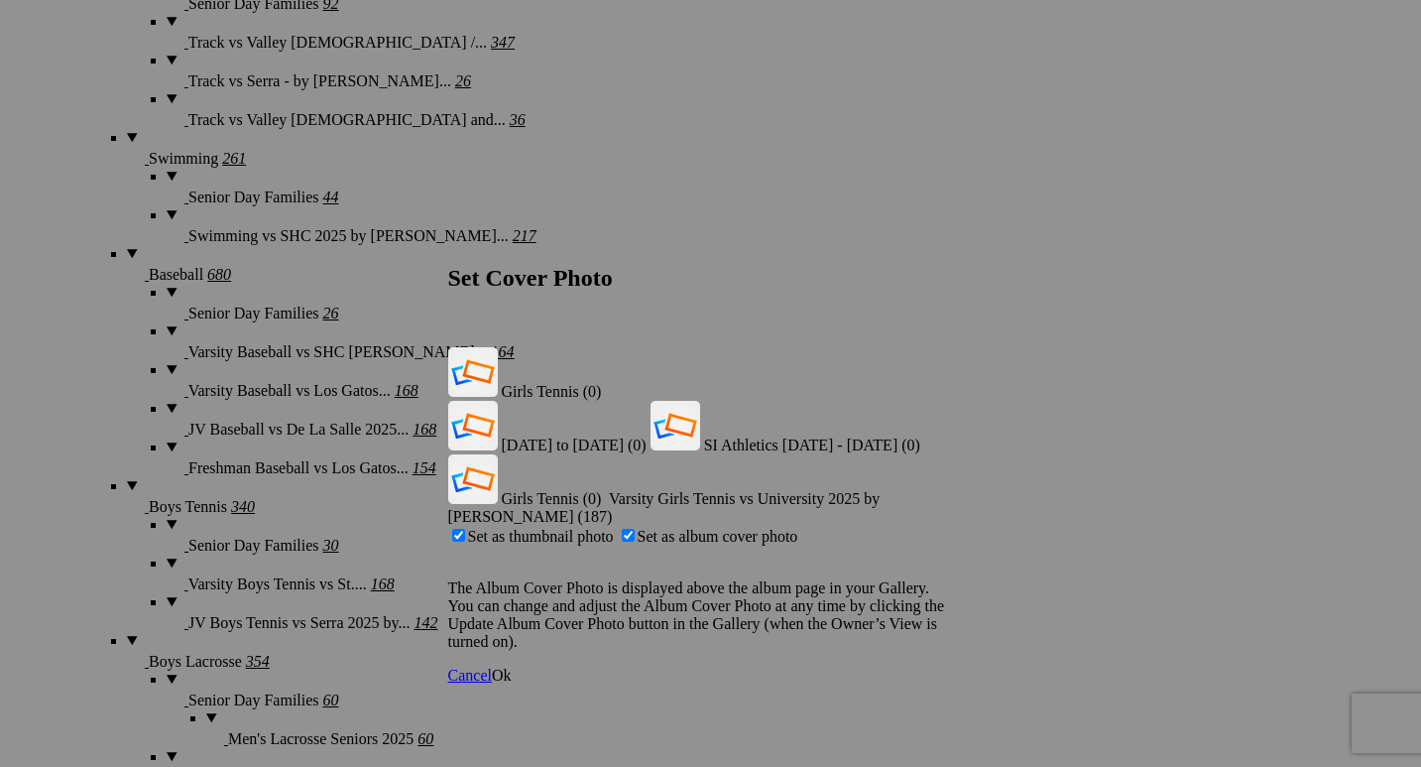
click at [512, 667] on span "Ok" at bounding box center [502, 675] width 20 height 17
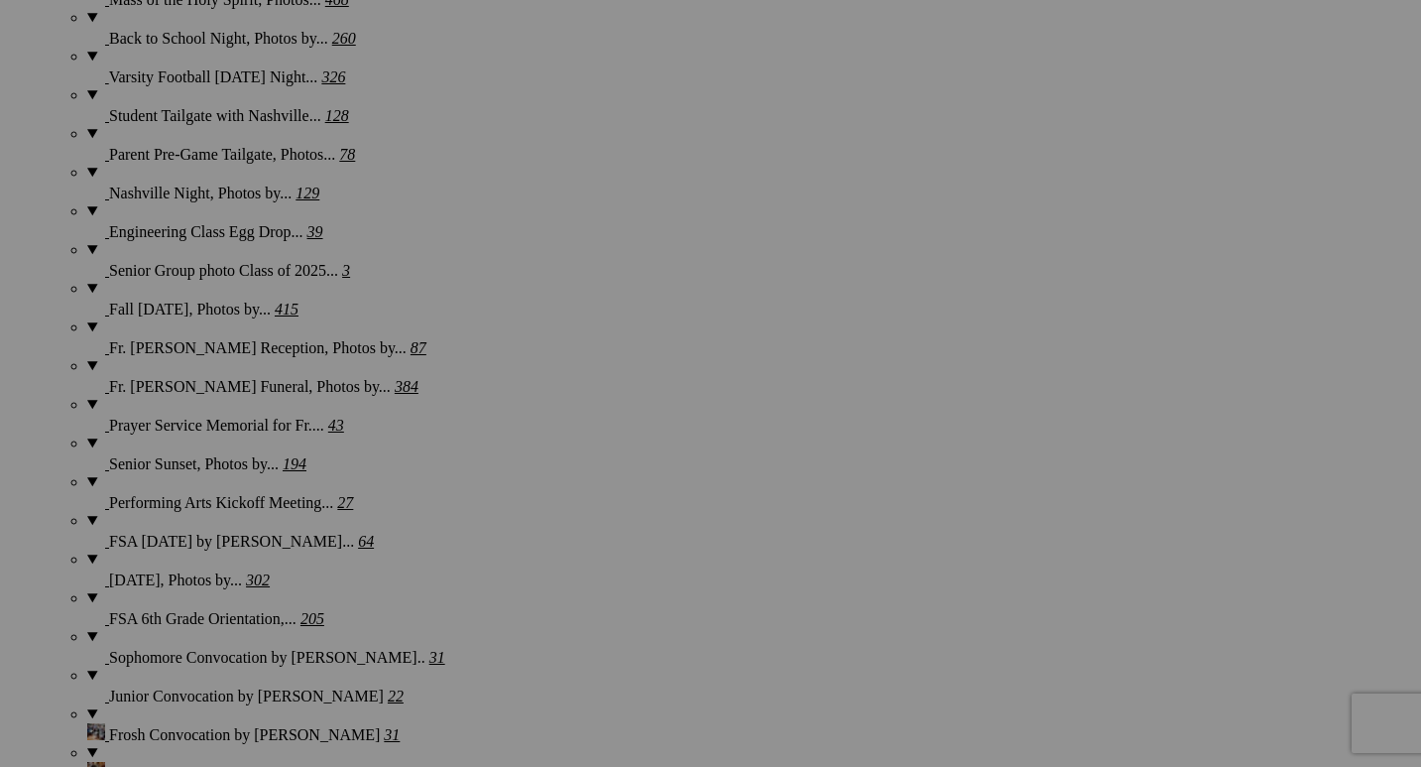
scroll to position [2863, 0]
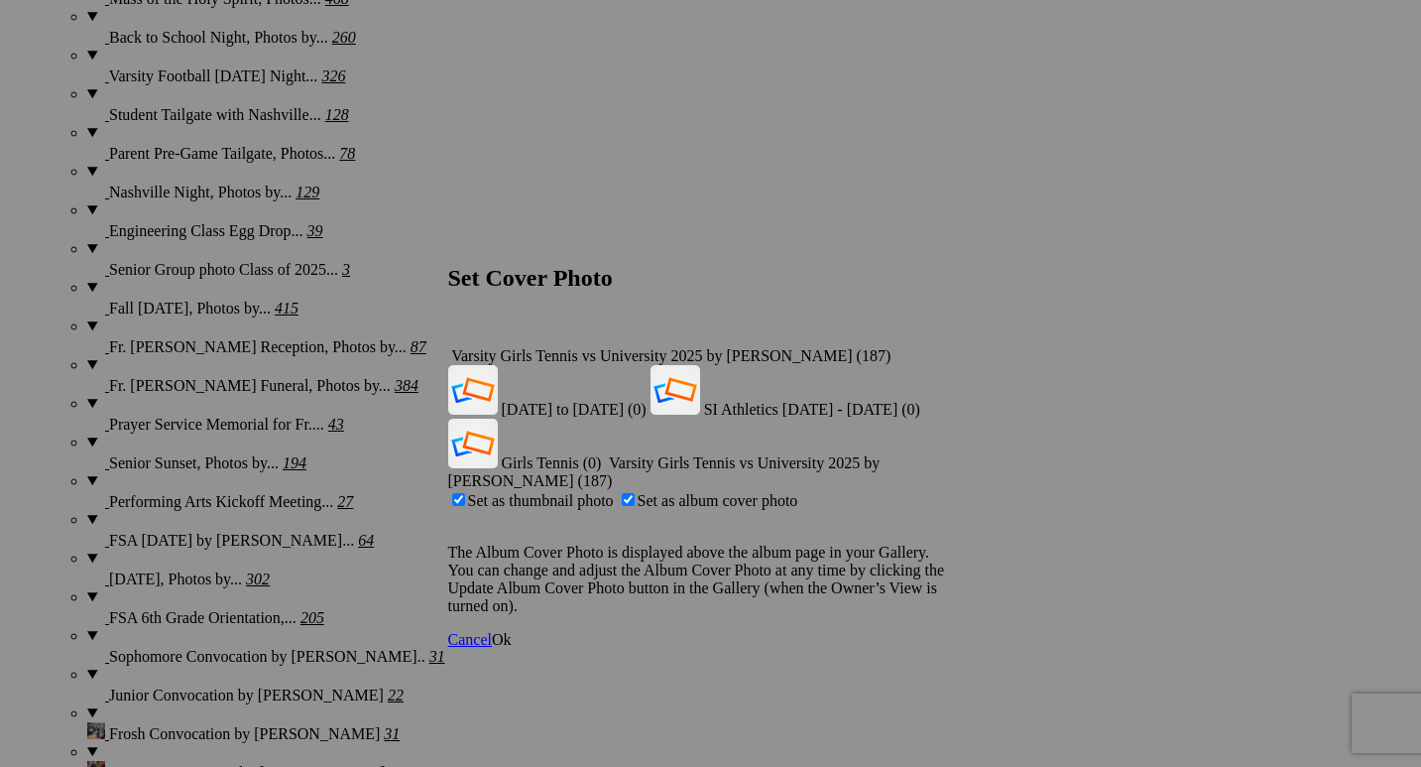
click at [941, 347] on div "Varsity Girls Tennis vs University 2025 by [PERSON_NAME] (187)" at bounding box center [711, 356] width 526 height 18
click at [602, 454] on span "Girls Tennis (0)" at bounding box center [552, 462] width 100 height 17
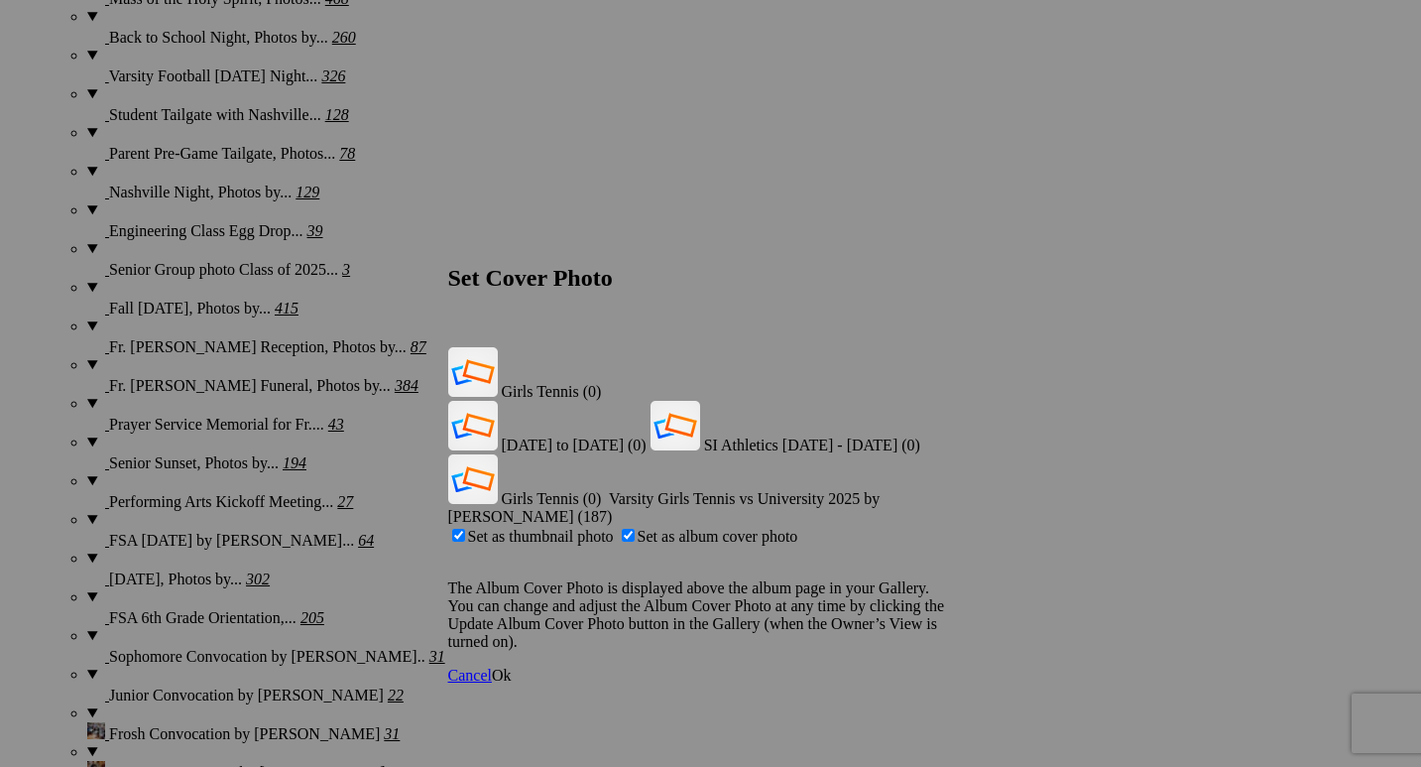
click at [512, 667] on span "Ok" at bounding box center [502, 675] width 20 height 17
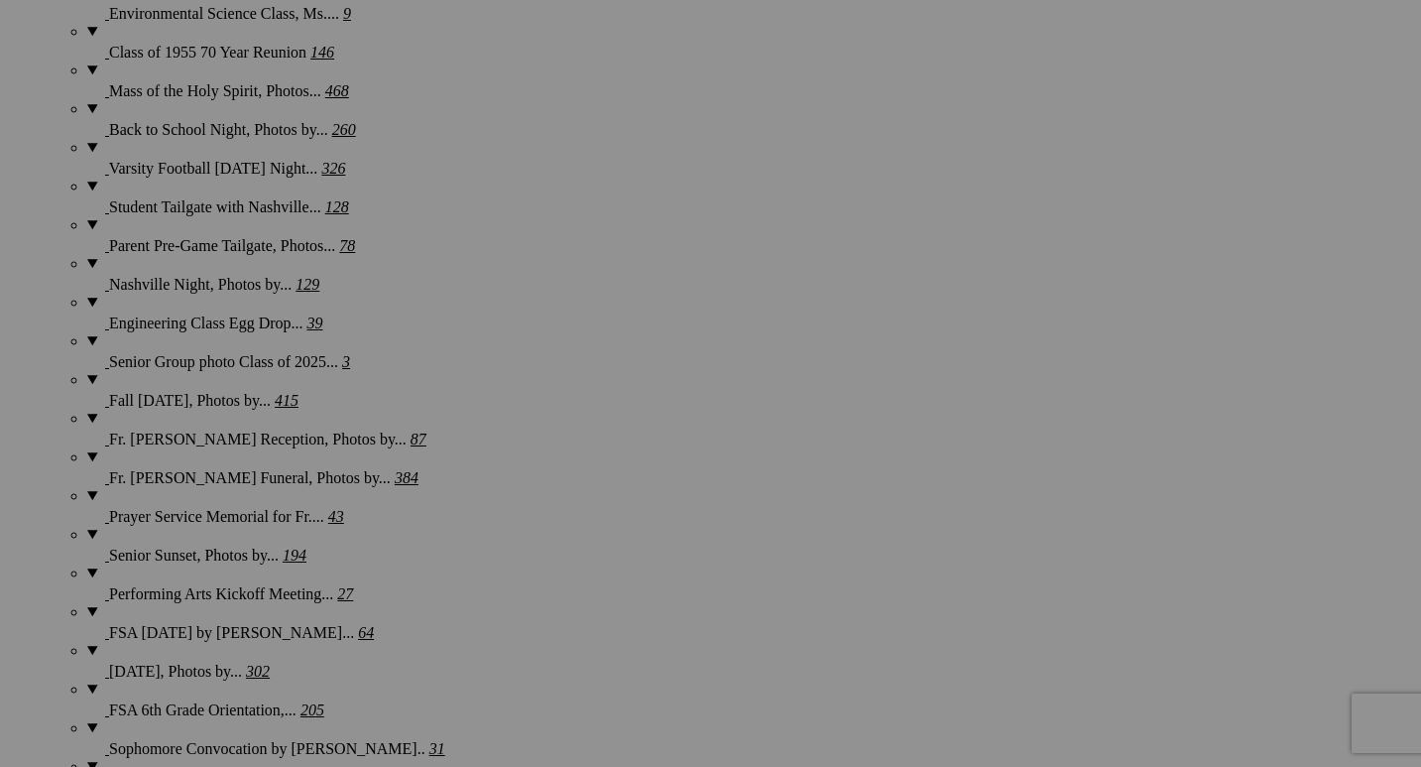
scroll to position [2796, 0]
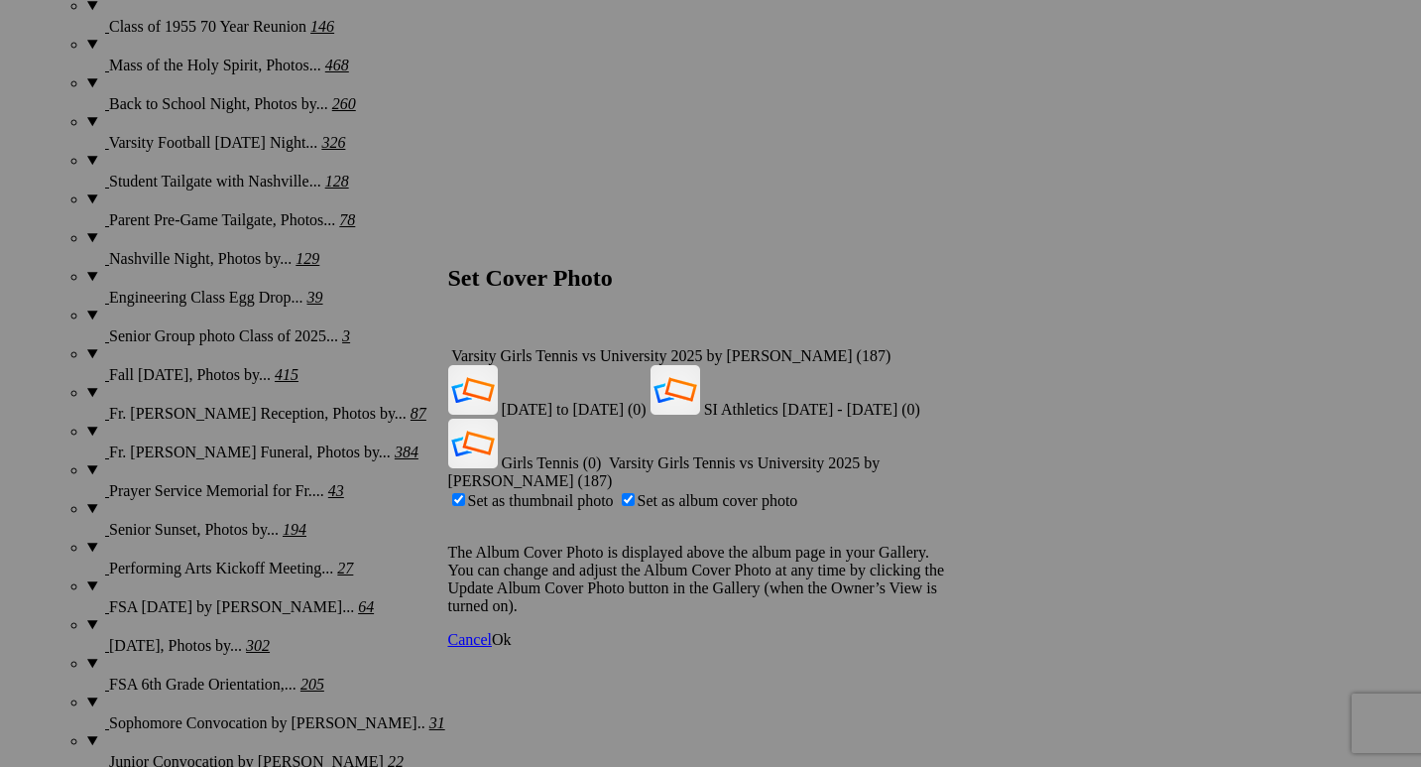
click at [941, 347] on div "Varsity Girls Tennis vs University 2025 by [PERSON_NAME] (187)" at bounding box center [711, 356] width 526 height 18
click at [602, 454] on span "Girls Tennis (0)" at bounding box center [552, 462] width 100 height 17
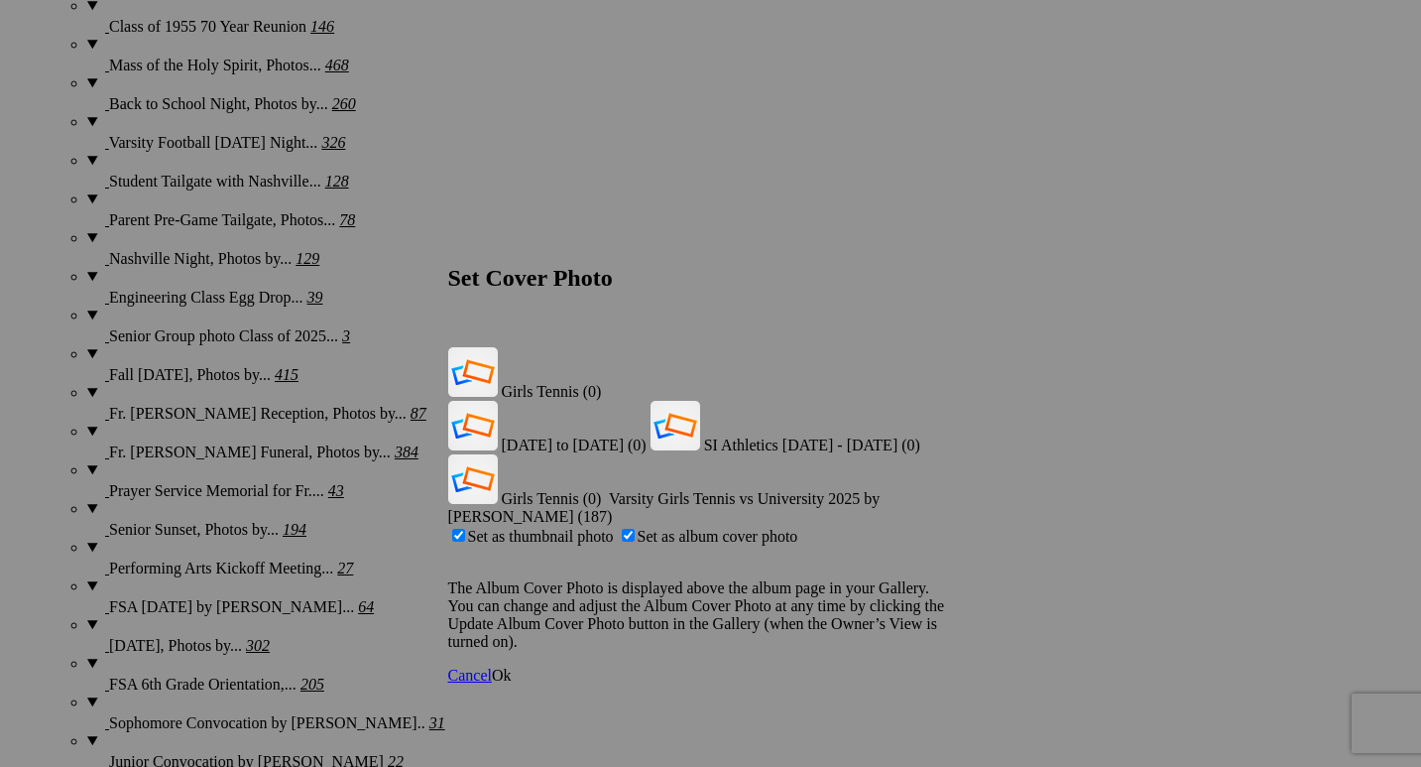
click at [512, 667] on span "Ok" at bounding box center [502, 675] width 20 height 17
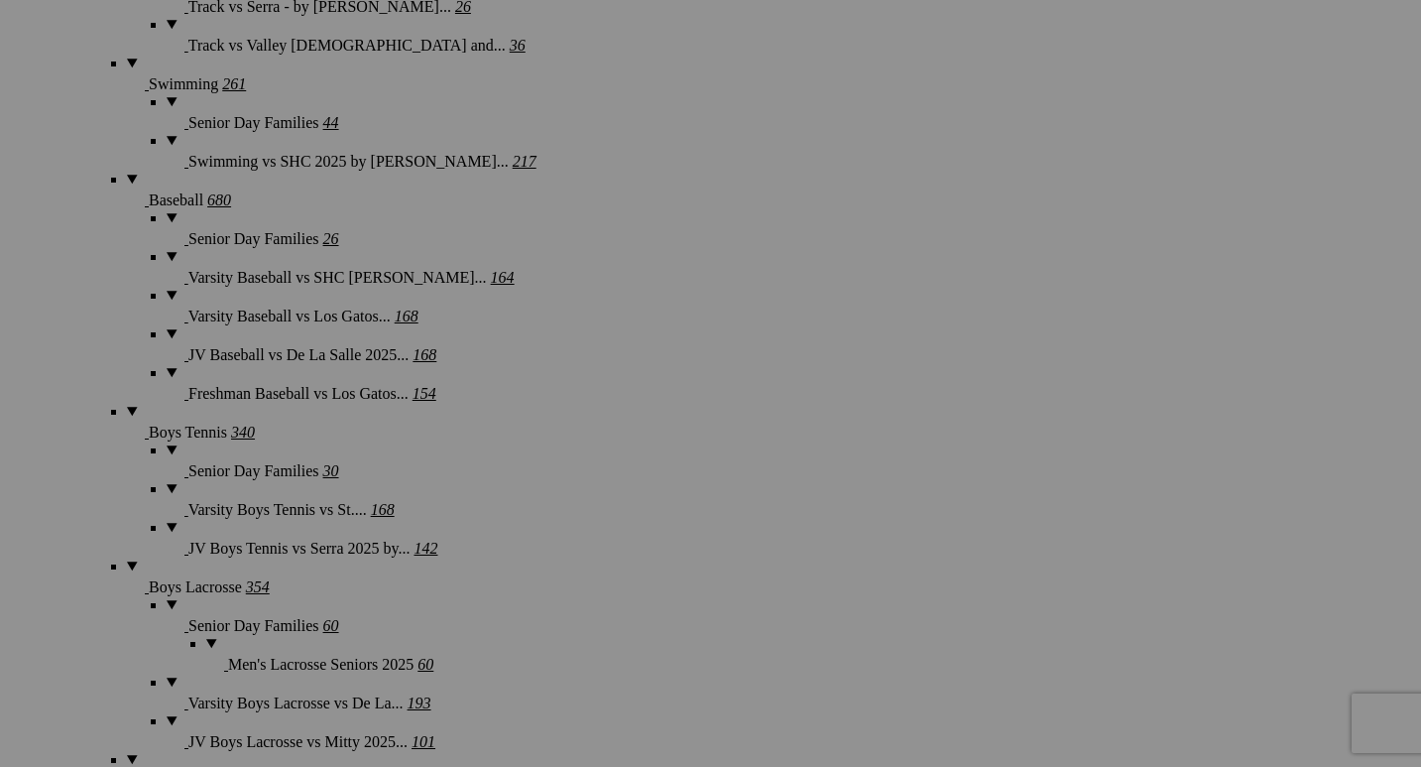
scroll to position [4415, 0]
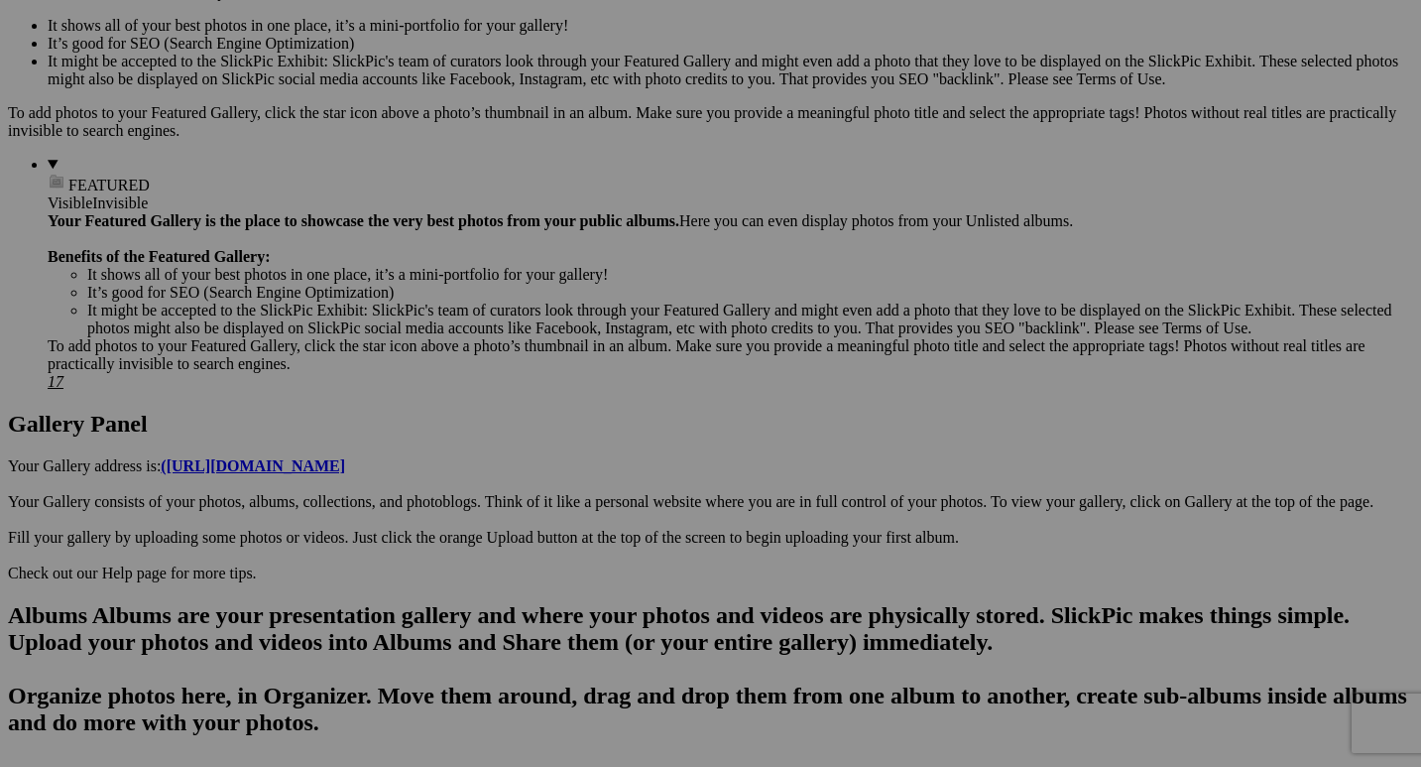
scroll to position [685, 0]
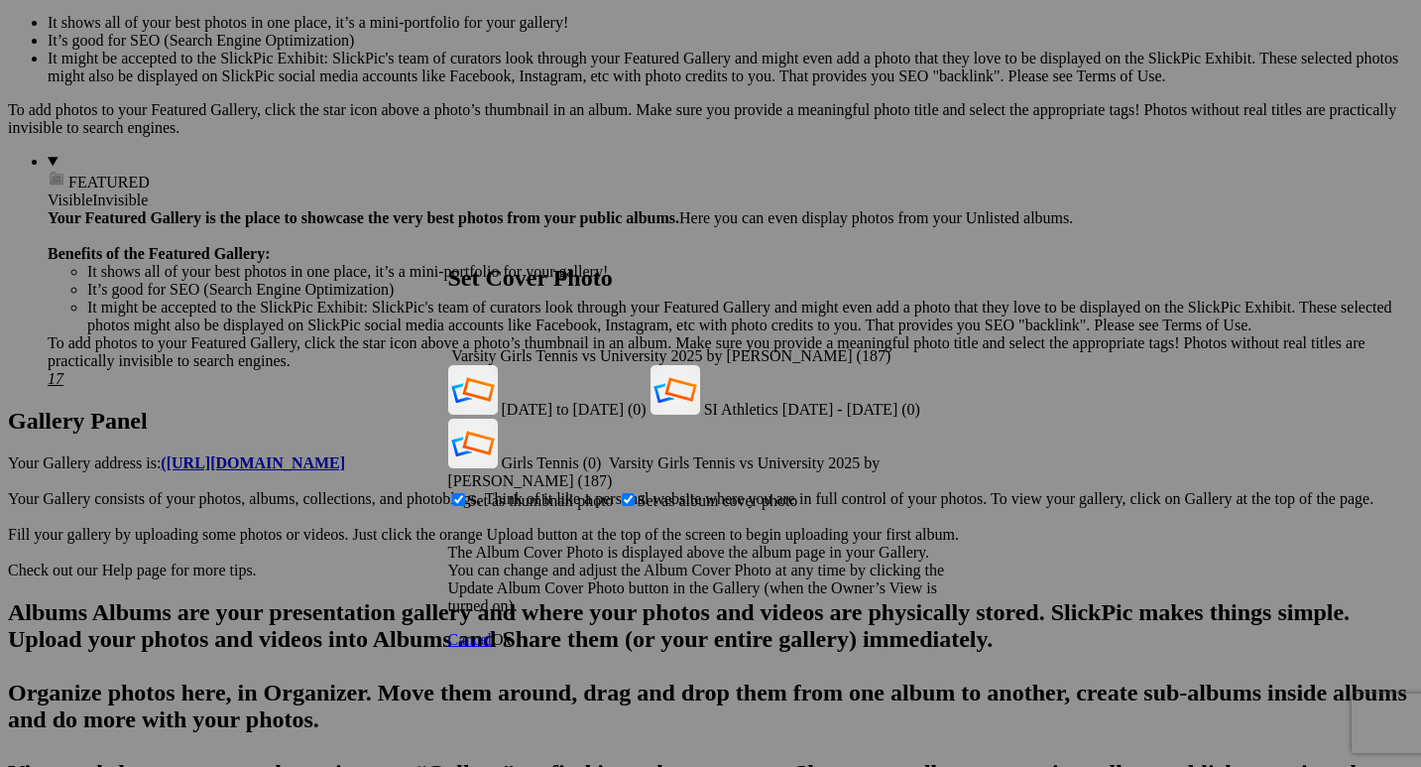
click at [943, 347] on div "Varsity Girls Tennis vs University 2025 by [PERSON_NAME] (187)" at bounding box center [711, 356] width 526 height 18
click at [602, 454] on span "Girls Tennis (0)" at bounding box center [552, 462] width 100 height 17
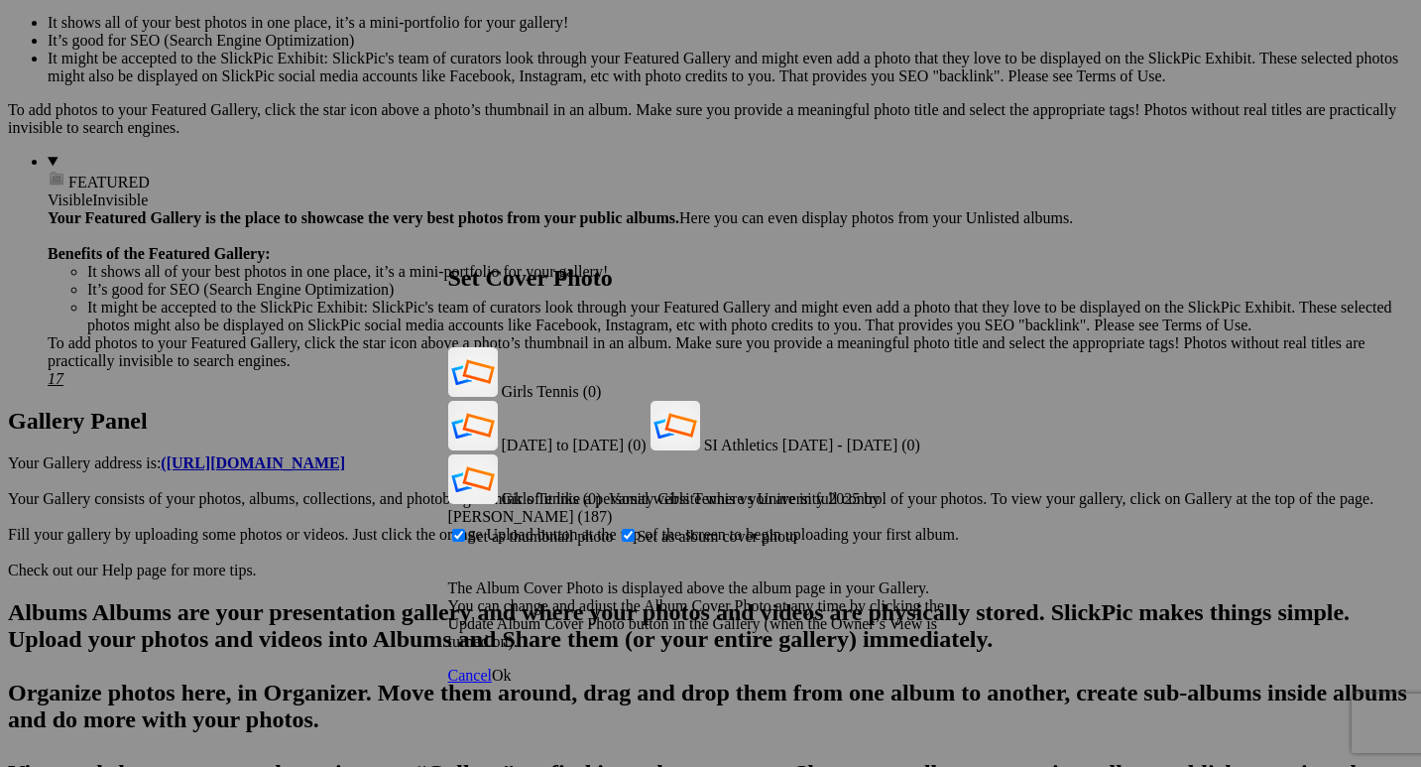
click at [512, 667] on span "Ok" at bounding box center [502, 675] width 20 height 17
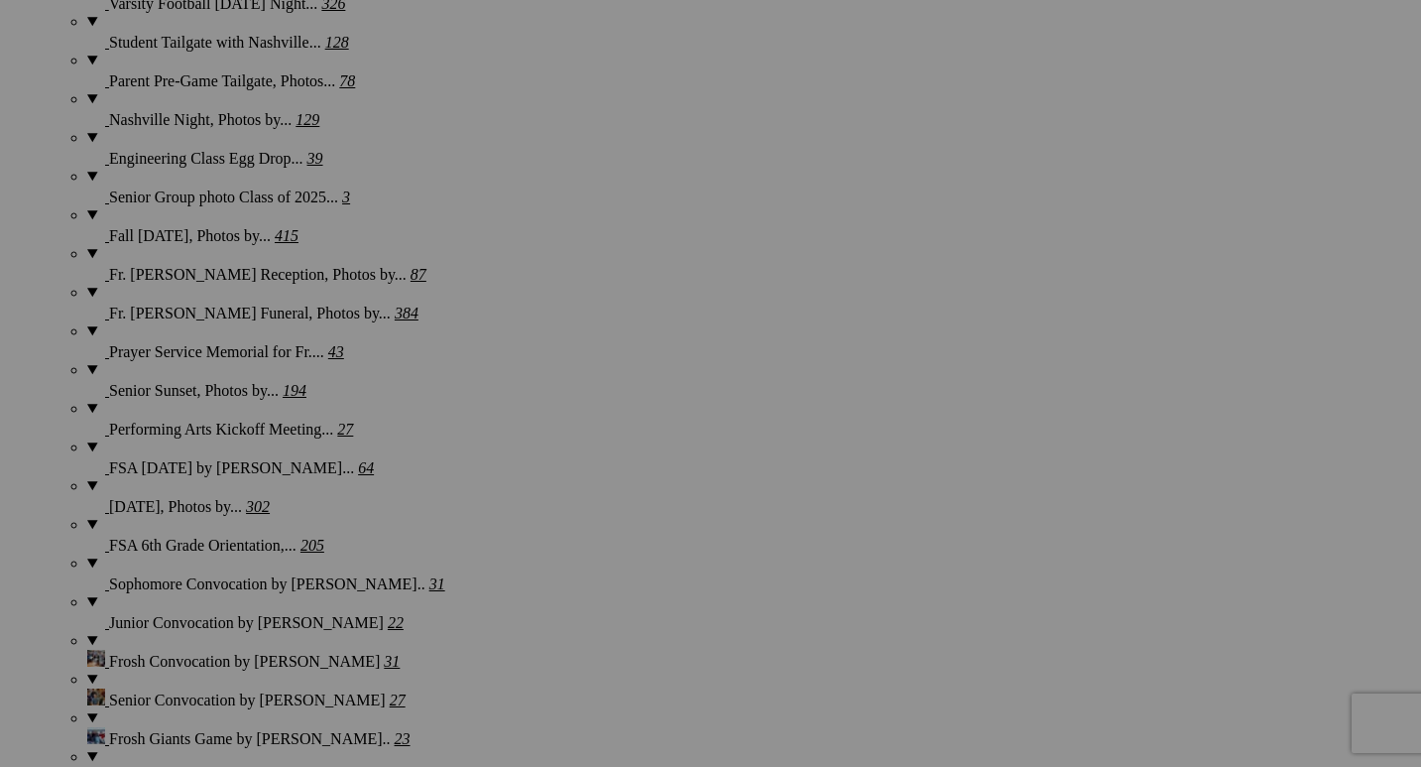
scroll to position [2939, 0]
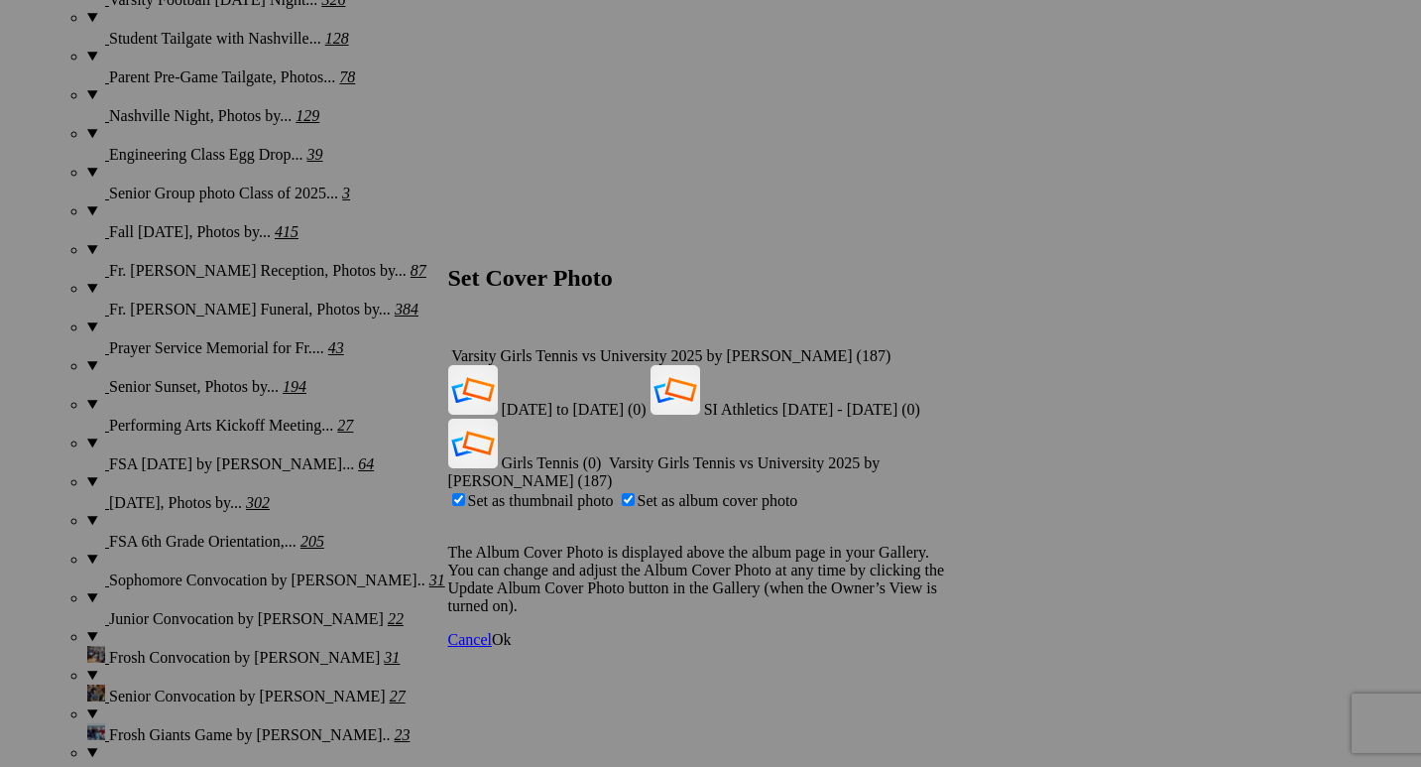
click at [941, 347] on div "Varsity Girls Tennis vs University 2025 by [PERSON_NAME] (187)" at bounding box center [711, 356] width 526 height 18
click at [602, 454] on span "Girls Tennis (0)" at bounding box center [552, 462] width 100 height 17
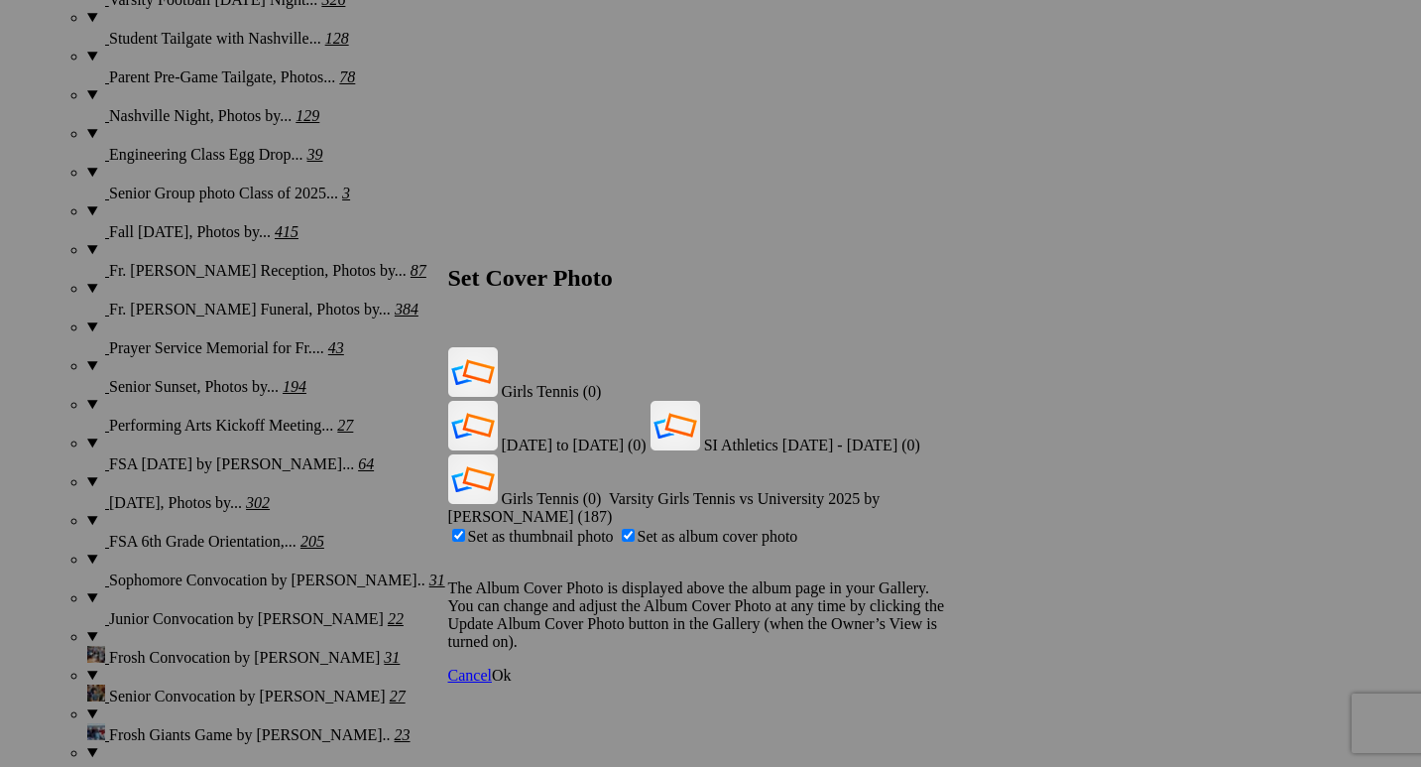
click at [512, 667] on span "Ok" at bounding box center [502, 675] width 20 height 17
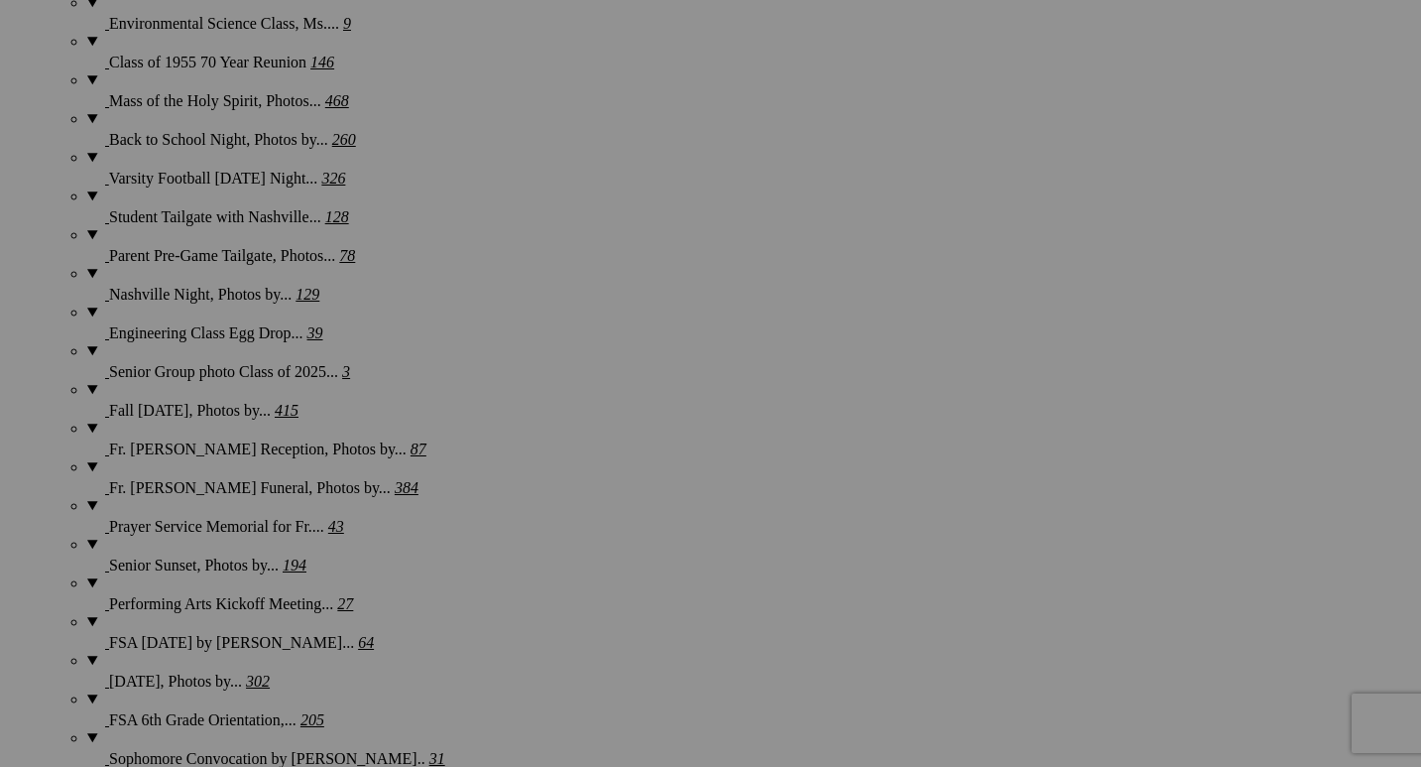
scroll to position [2766, 0]
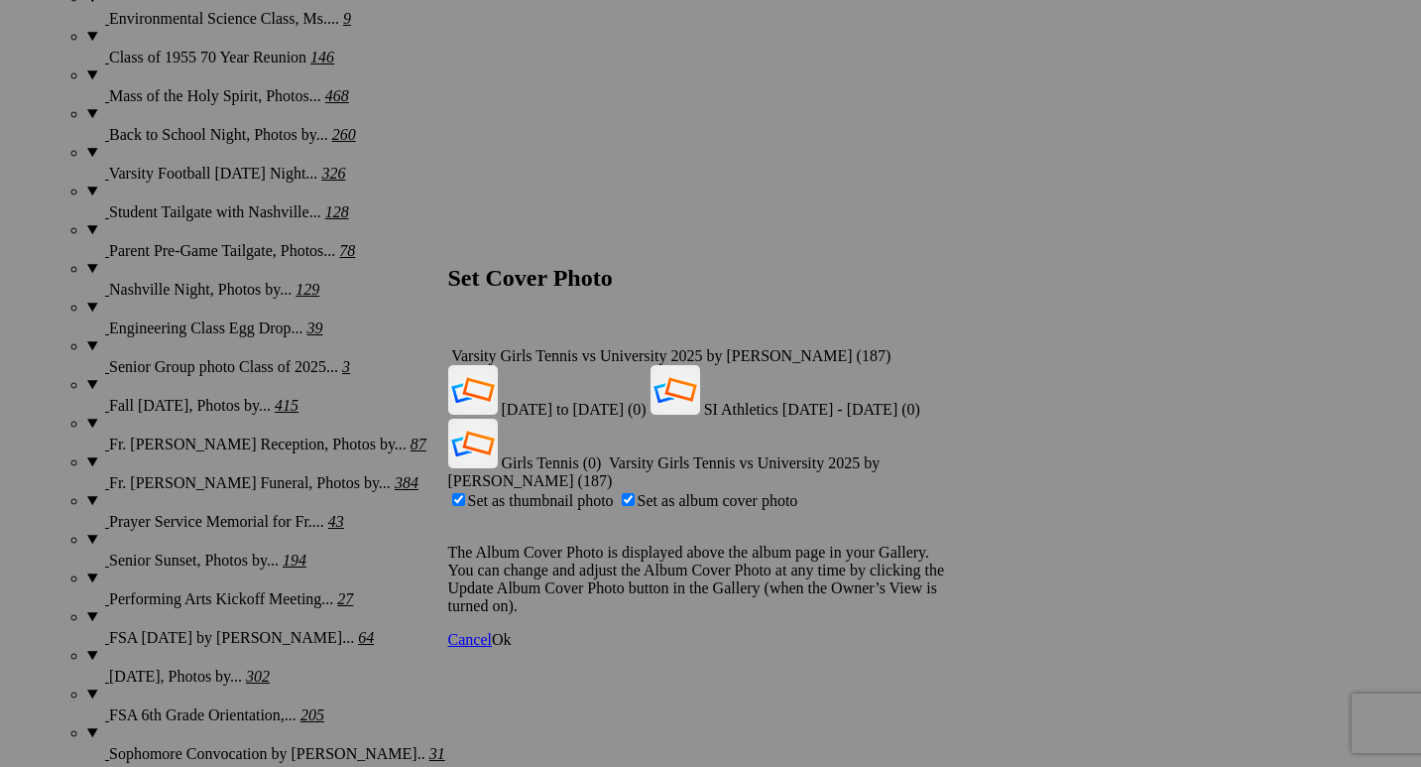
click at [939, 347] on div "Varsity Girls Tennis vs University 2025 by [PERSON_NAME] (187)" at bounding box center [711, 356] width 526 height 18
click at [602, 454] on span "Girls Tennis (0)" at bounding box center [552, 462] width 100 height 17
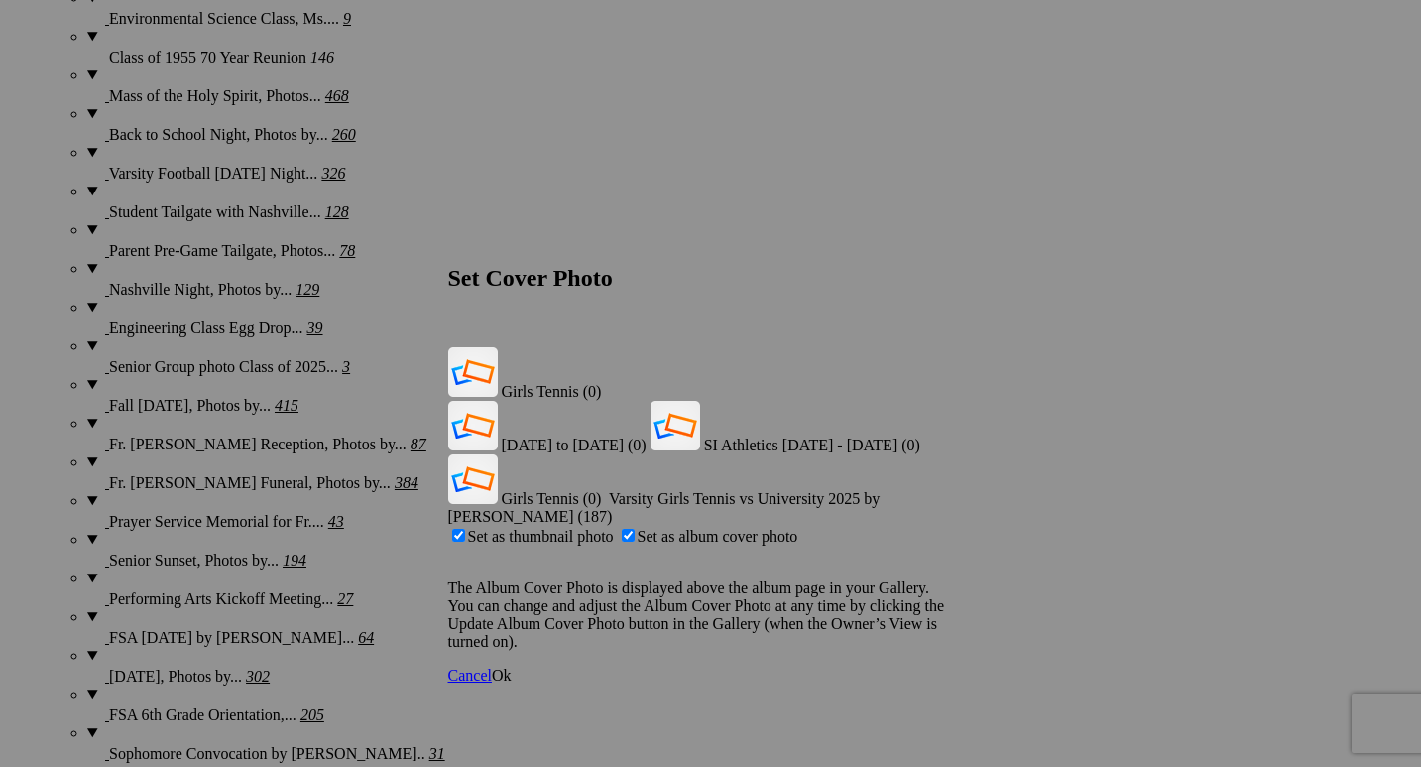
click at [512, 667] on span "Ok" at bounding box center [502, 675] width 20 height 17
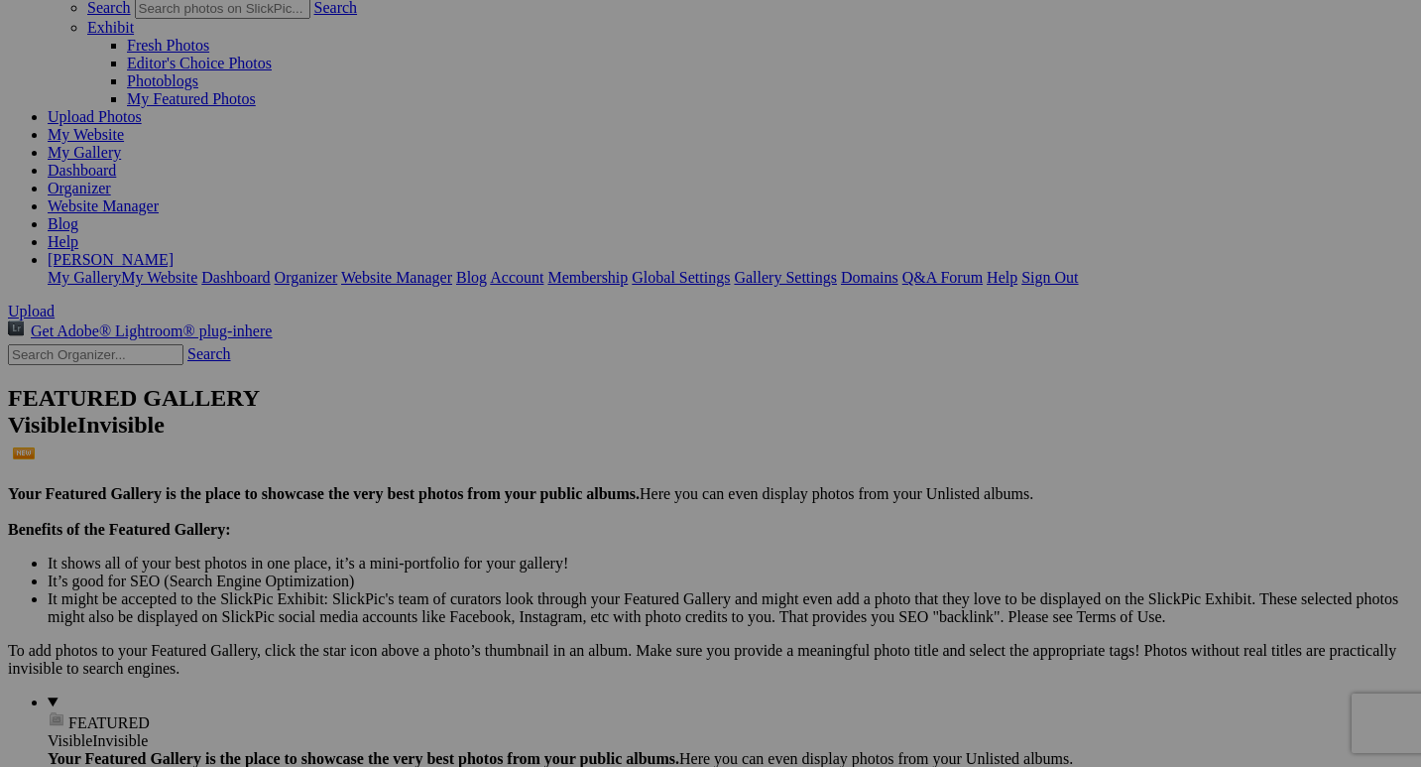
scroll to position [148, 0]
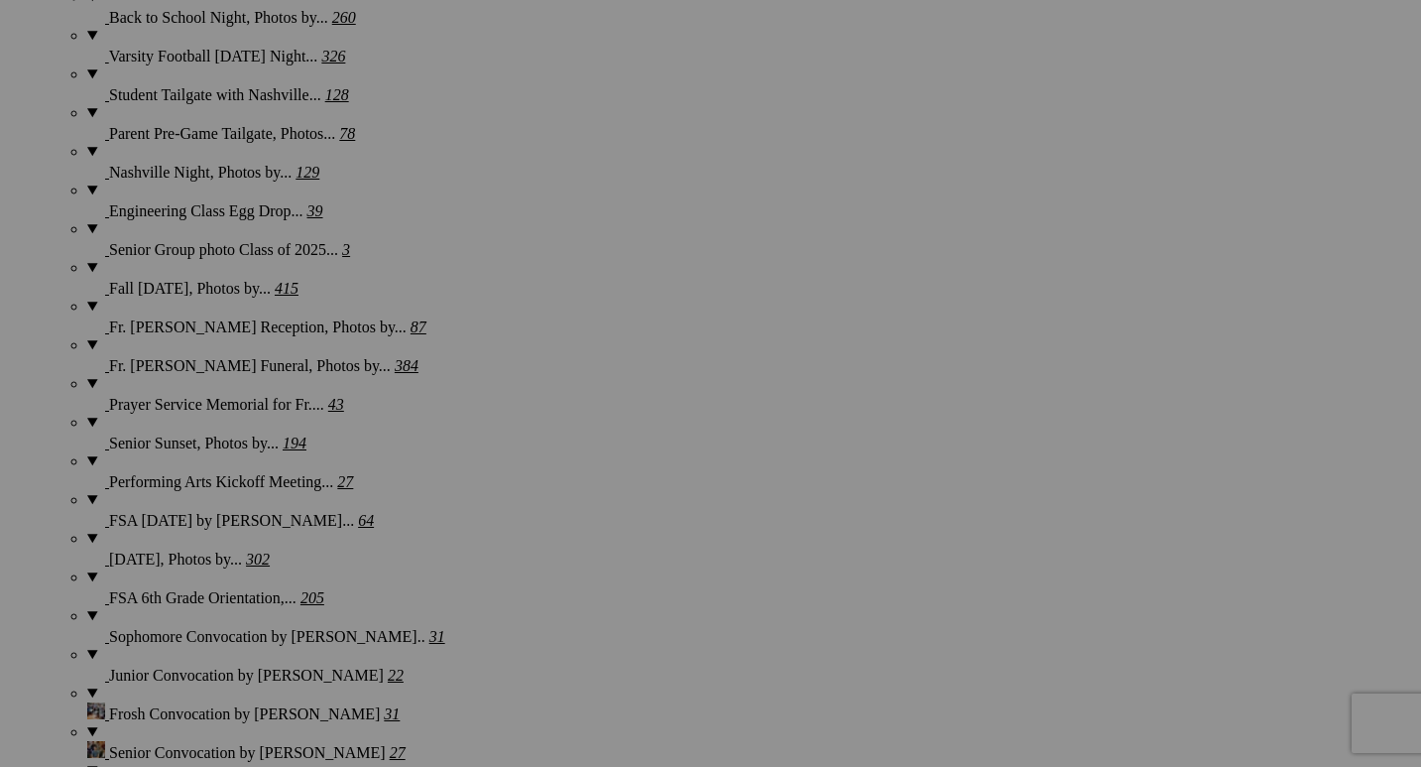
scroll to position [2887, 0]
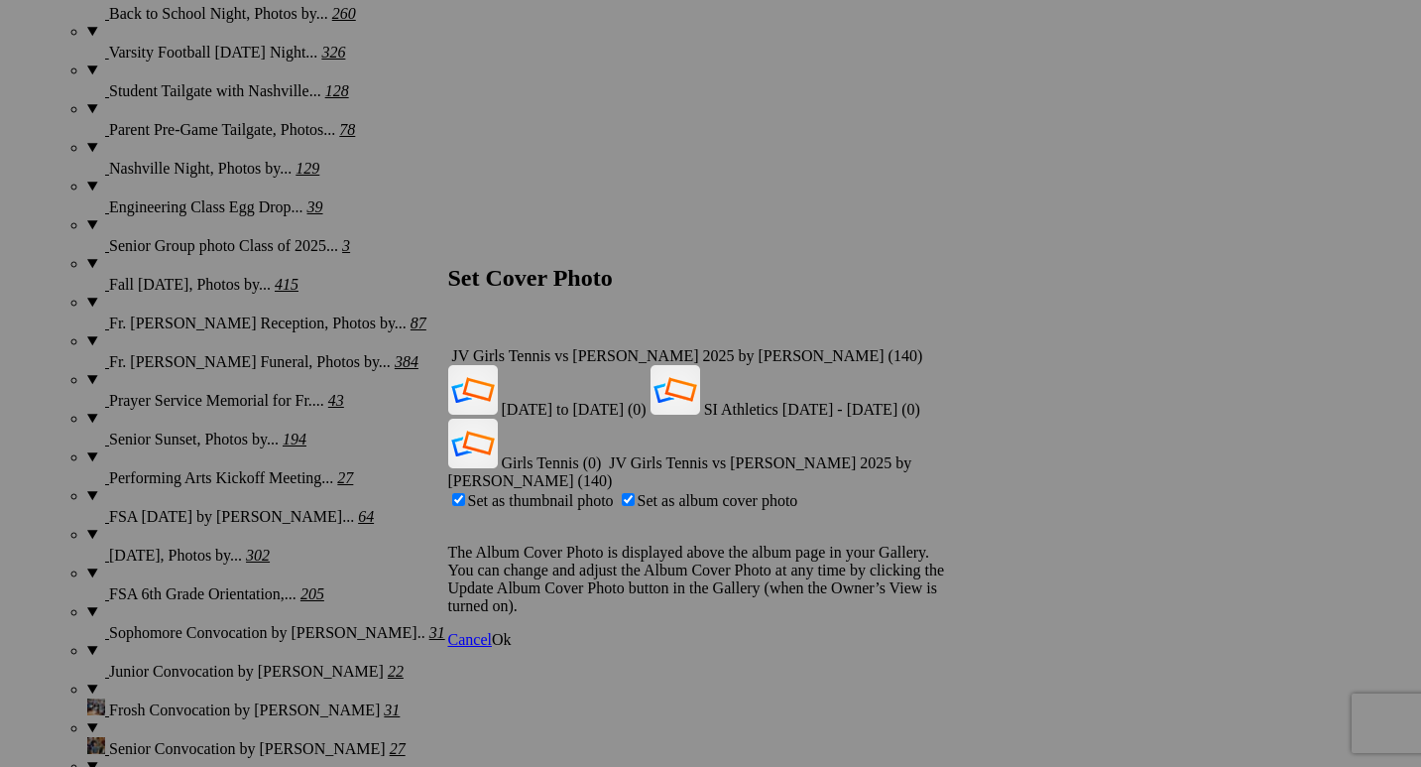
click at [939, 347] on div "JV Girls Tennis vs Riordan 2025 by Paul Ghiglieri (140)" at bounding box center [711, 356] width 526 height 18
click at [854, 347] on span "JV Girls Tennis vs Riordan 2025 by Paul Ghiglieri (140)" at bounding box center [687, 355] width 471 height 17
click at [512, 631] on span "Ok" at bounding box center [502, 639] width 20 height 17
